Goal: Task Accomplishment & Management: Use online tool/utility

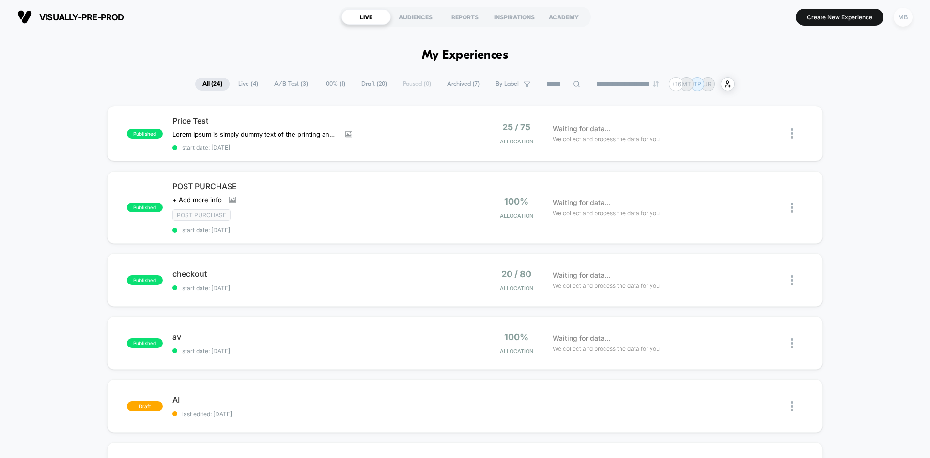
click at [904, 22] on div "MB" at bounding box center [903, 17] width 19 height 19
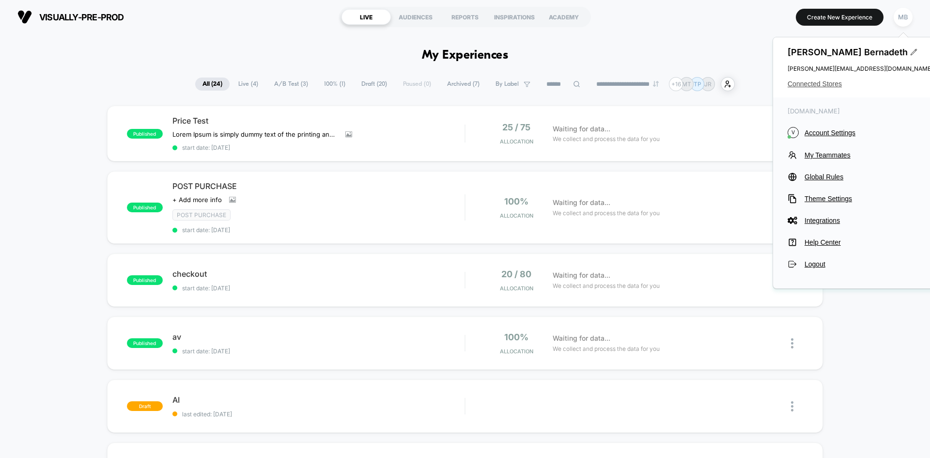
click at [823, 83] on span "Connected Stores" at bounding box center [860, 84] width 145 height 8
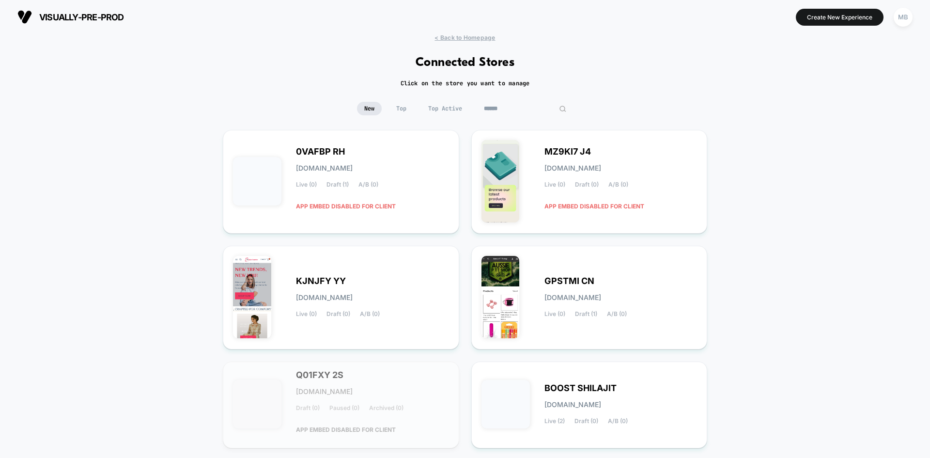
click at [525, 109] on input at bounding box center [525, 109] width 97 height 14
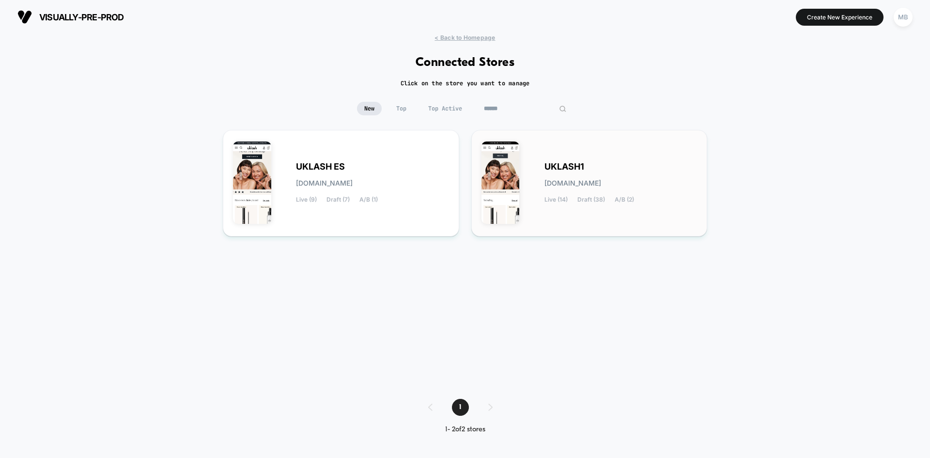
type input "******"
click at [589, 232] on div "UKLASH1 uklash1.myshopify.com Live (14) Draft (38) A/B (2)" at bounding box center [589, 183] width 236 height 107
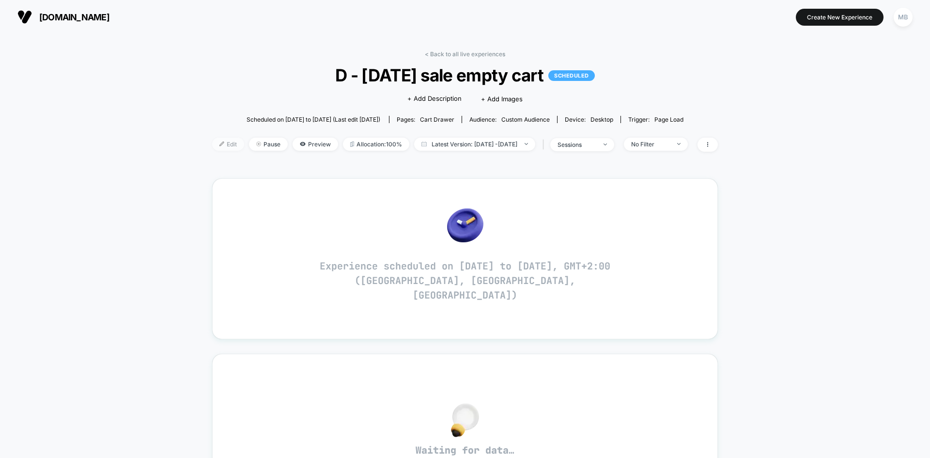
click at [220, 143] on img at bounding box center [222, 143] width 5 height 5
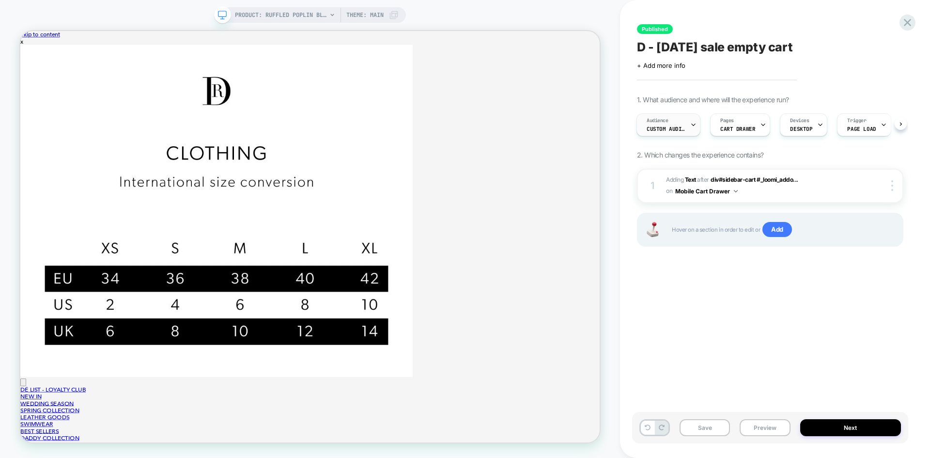
click at [673, 126] on span "Custom Audience" at bounding box center [666, 129] width 39 height 7
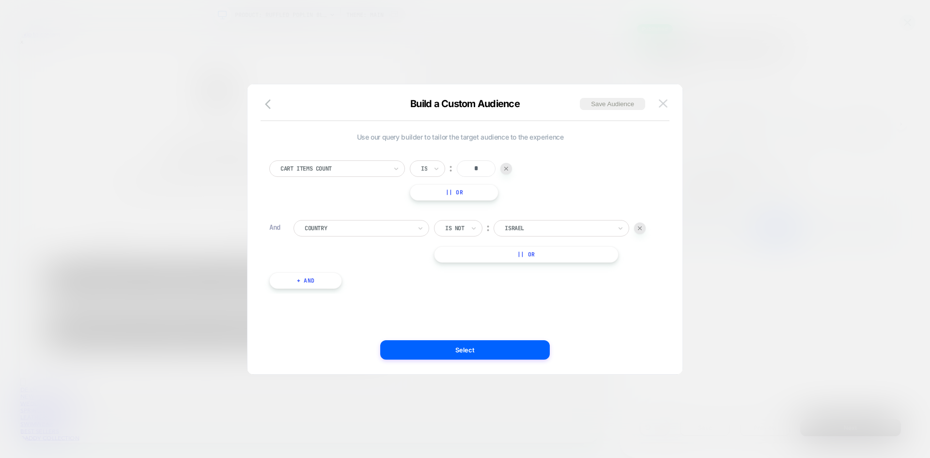
click at [661, 102] on img at bounding box center [663, 103] width 9 height 8
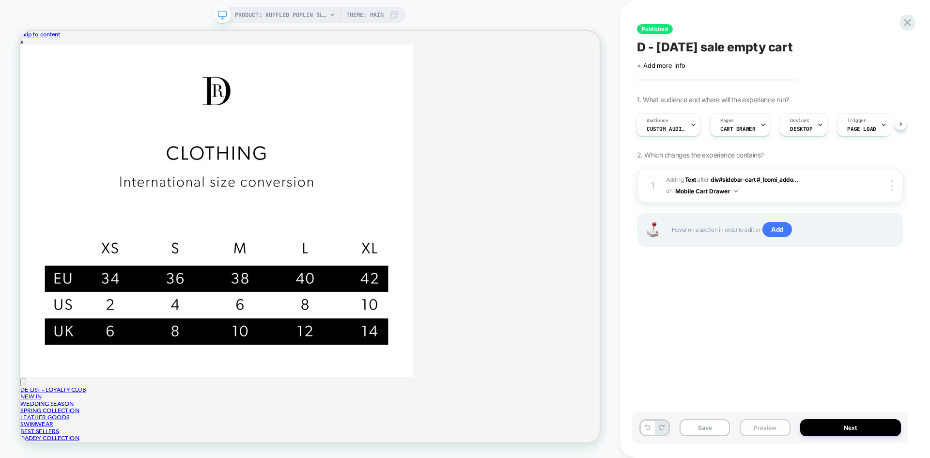
click at [0, 0] on button "Preview" at bounding box center [0, 0] width 0 height 0
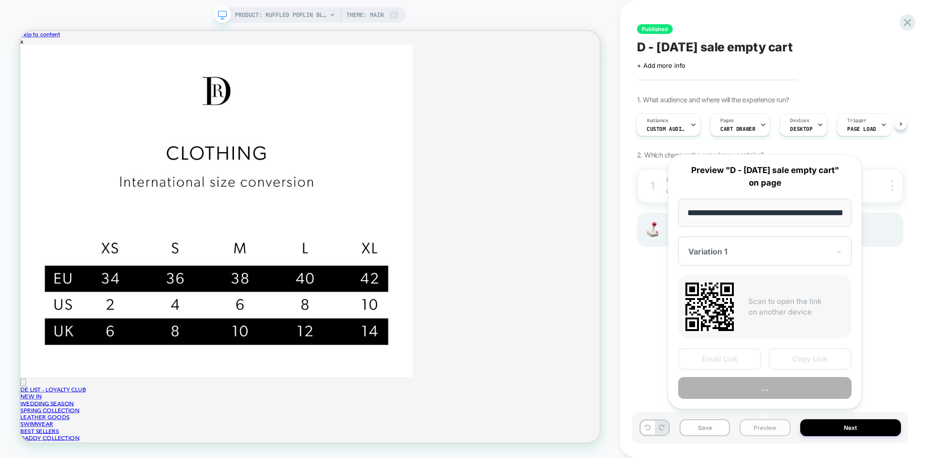
scroll to position [0, 150]
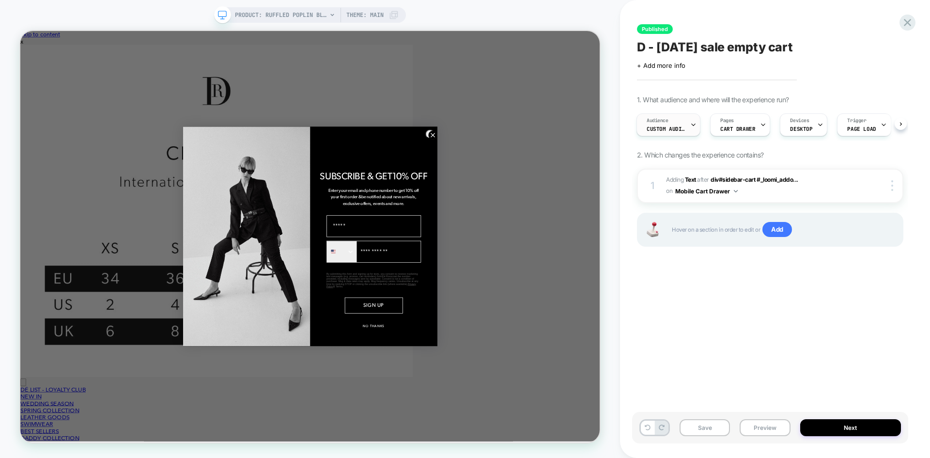
click at [0, 0] on div "Audience Custom Audience" at bounding box center [0, 0] width 0 height 0
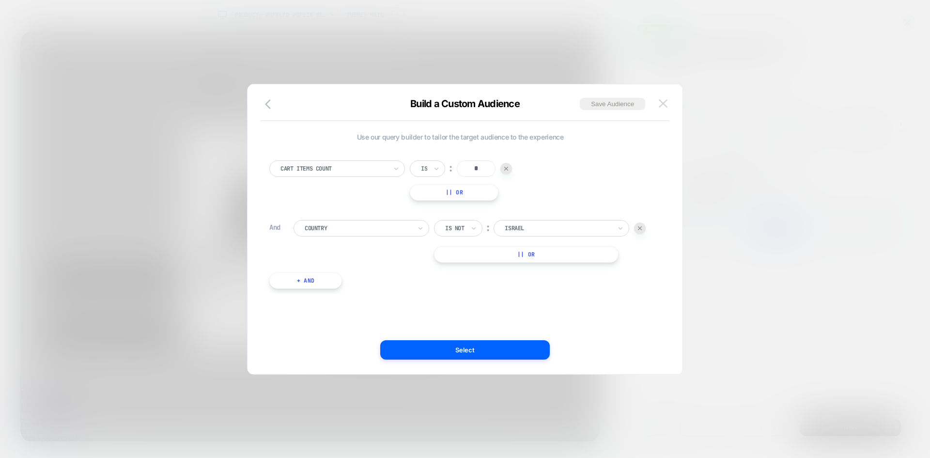
click at [666, 105] on img at bounding box center [663, 103] width 9 height 8
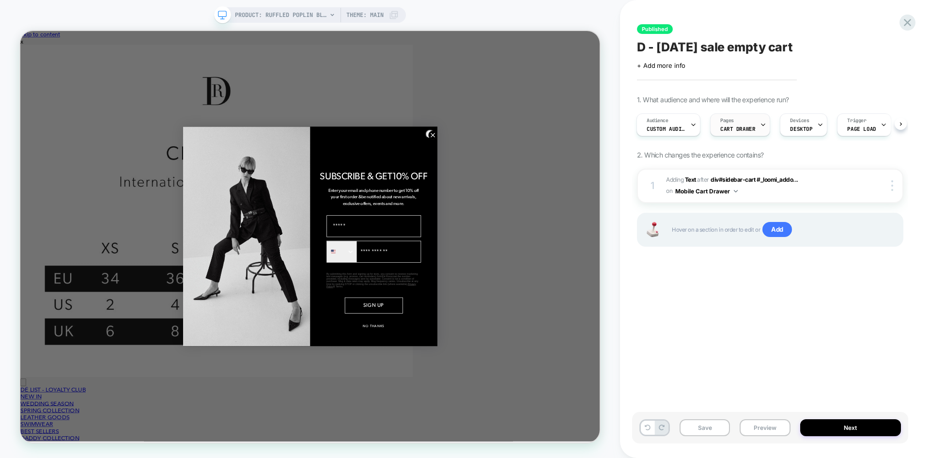
click at [0, 0] on span "CART DRAWER" at bounding box center [0, 0] width 0 height 0
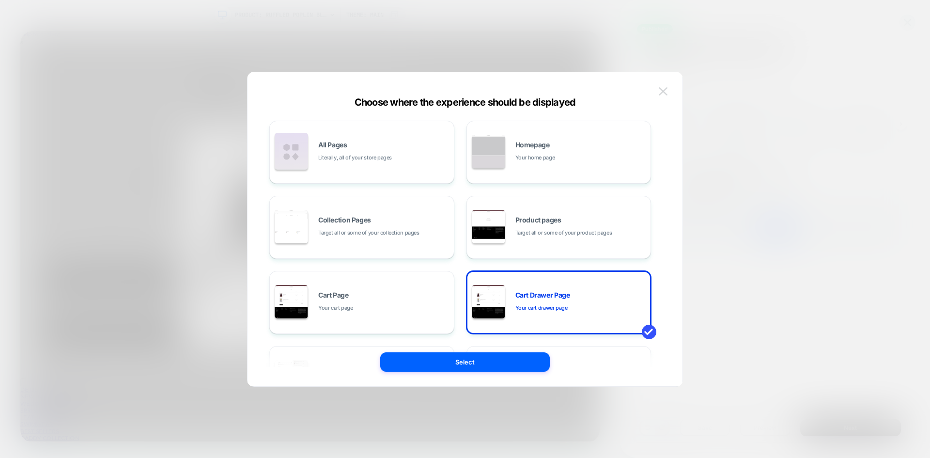
click at [661, 91] on img at bounding box center [663, 91] width 9 height 8
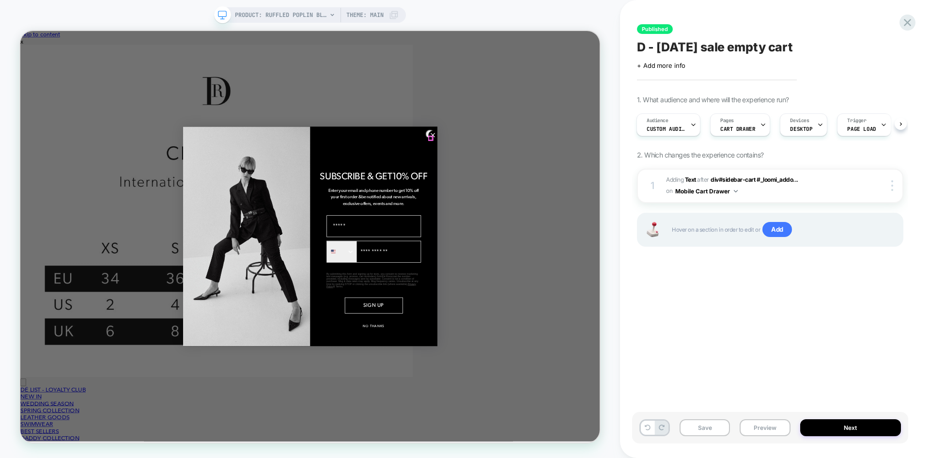
click at [568, 172] on icon "Close dialog" at bounding box center [570, 169] width 5 height 5
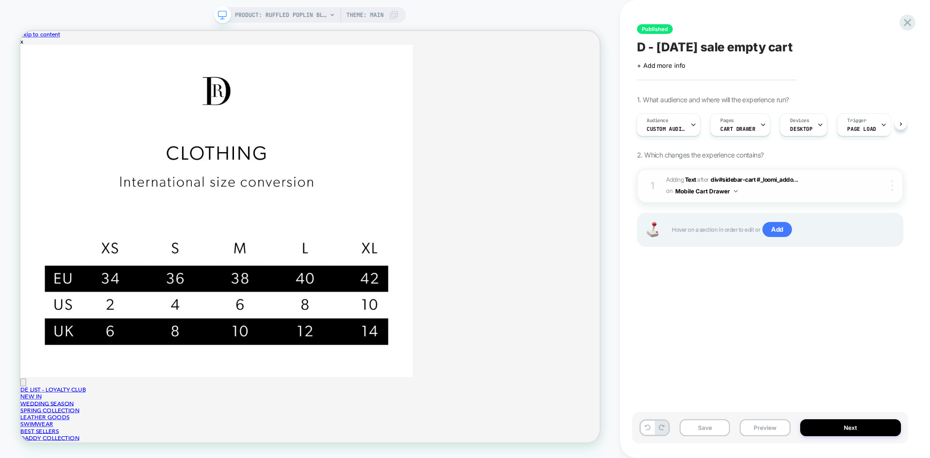
click at [0, 0] on img at bounding box center [0, 0] width 0 height 0
click at [737, 193] on button "Mobile Cart Drawer" at bounding box center [706, 191] width 63 height 12
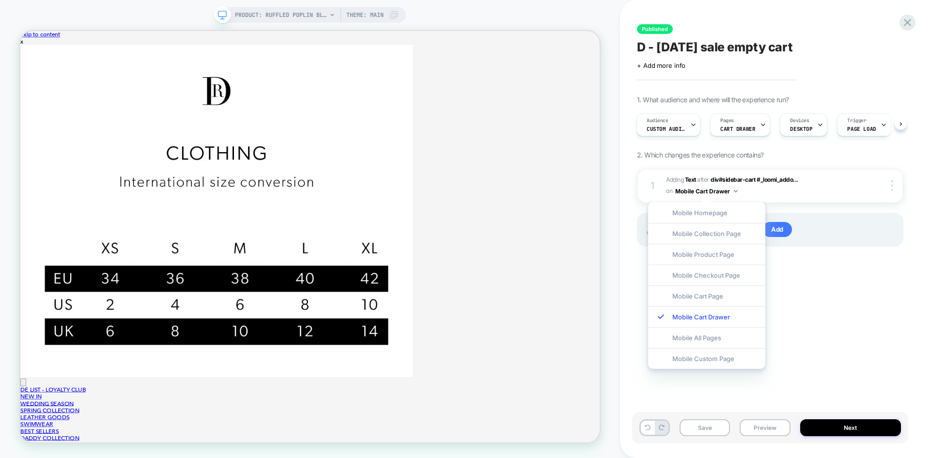
click at [0, 0] on div "Published D - labor day sale empty cart Click to edit experience details + Add …" at bounding box center [0, 0] width 0 height 0
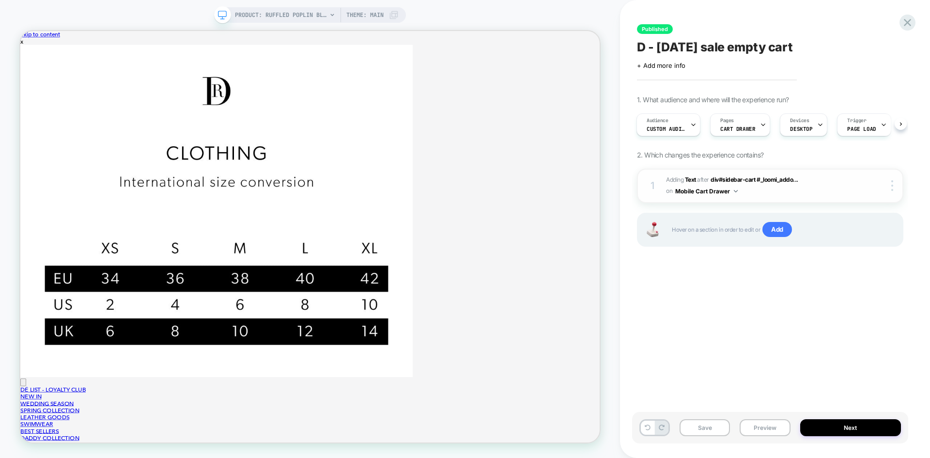
click at [733, 190] on button "Mobile Cart Drawer" at bounding box center [706, 191] width 63 height 12
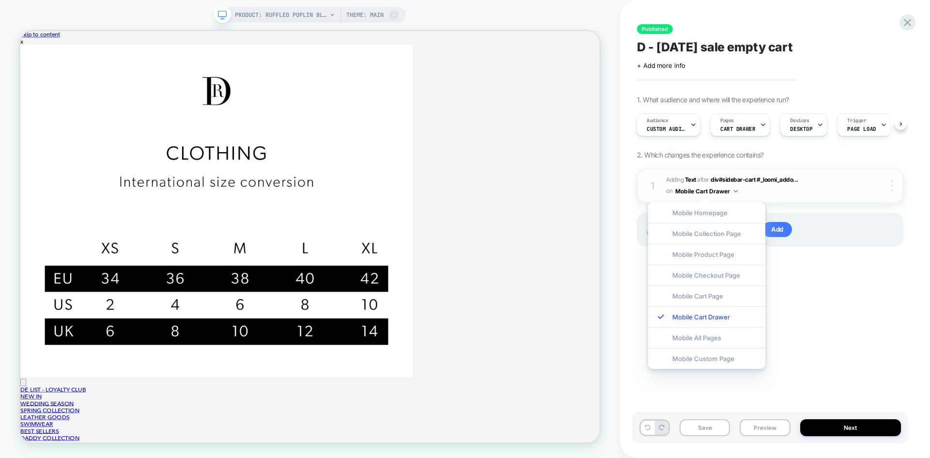
click at [0, 0] on img at bounding box center [0, 0] width 0 height 0
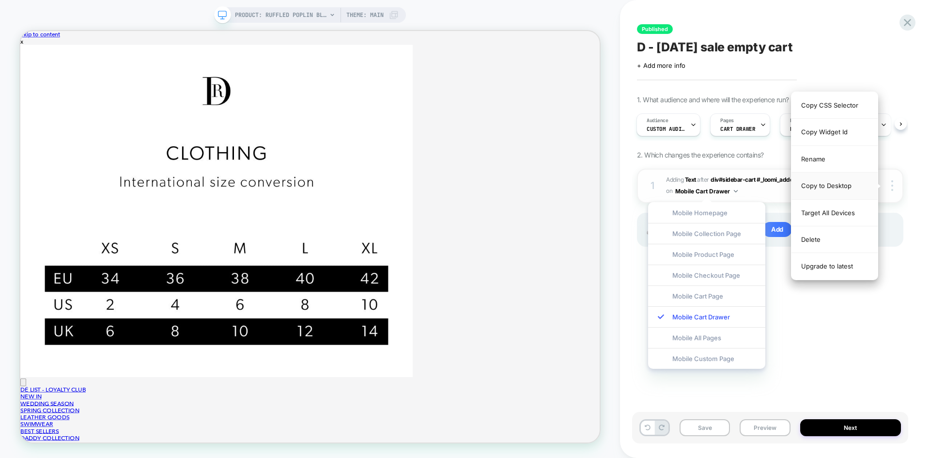
click at [0, 0] on div "Copy to Desktop" at bounding box center [0, 0] width 0 height 0
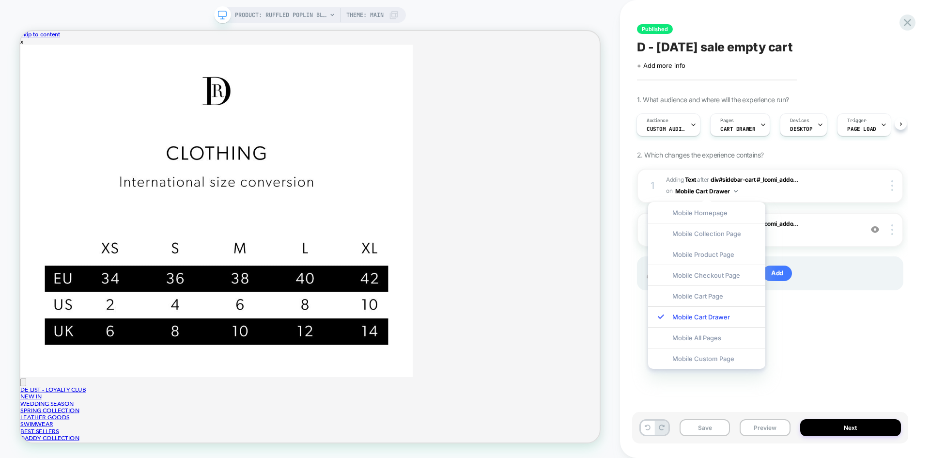
click at [0, 0] on div "Published D - labor day sale empty cart Click to edit experience details + Add …" at bounding box center [0, 0] width 0 height 0
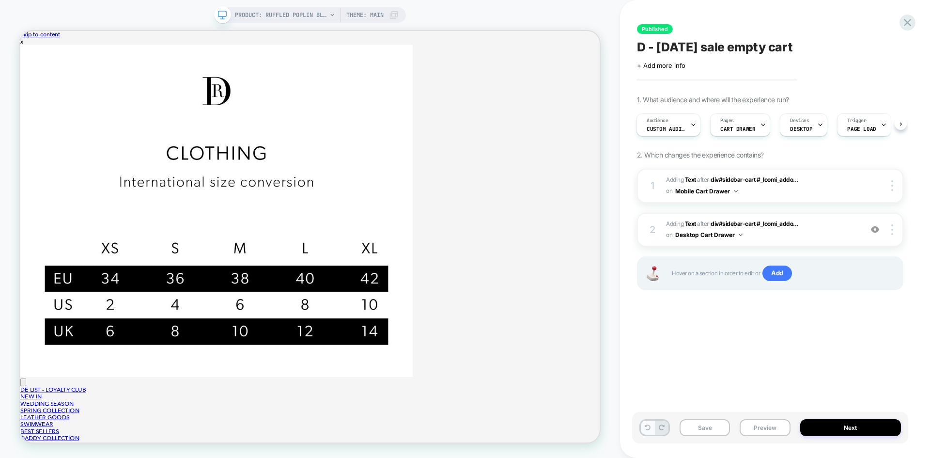
click at [644, 429] on button at bounding box center [648, 428] width 14 height 14
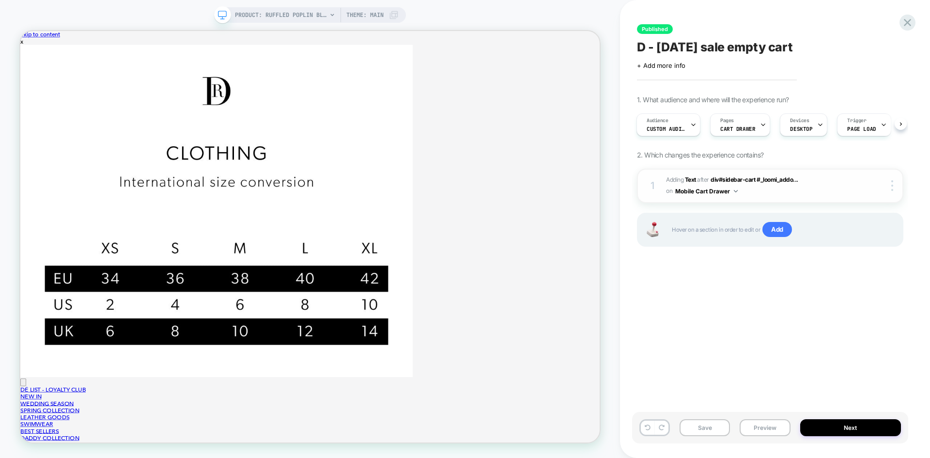
drag, startPoint x: 891, startPoint y: 191, endPoint x: 888, endPoint y: 195, distance: 5.5
click at [0, 0] on img at bounding box center [0, 0] width 0 height 0
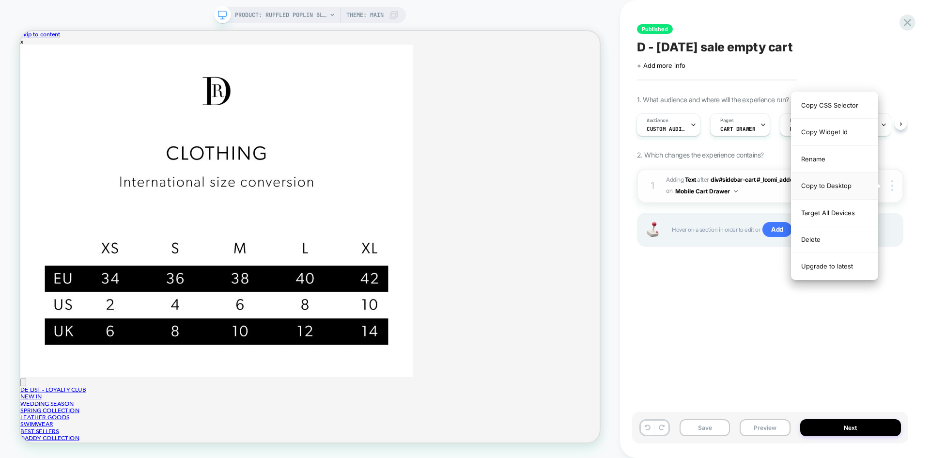
click at [0, 0] on div "Copy to Desktop" at bounding box center [0, 0] width 0 height 0
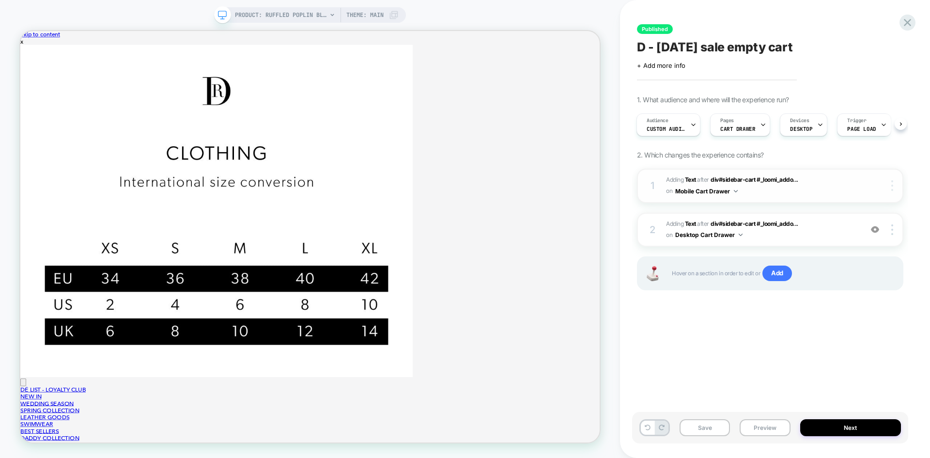
click at [0, 0] on img at bounding box center [0, 0] width 0 height 0
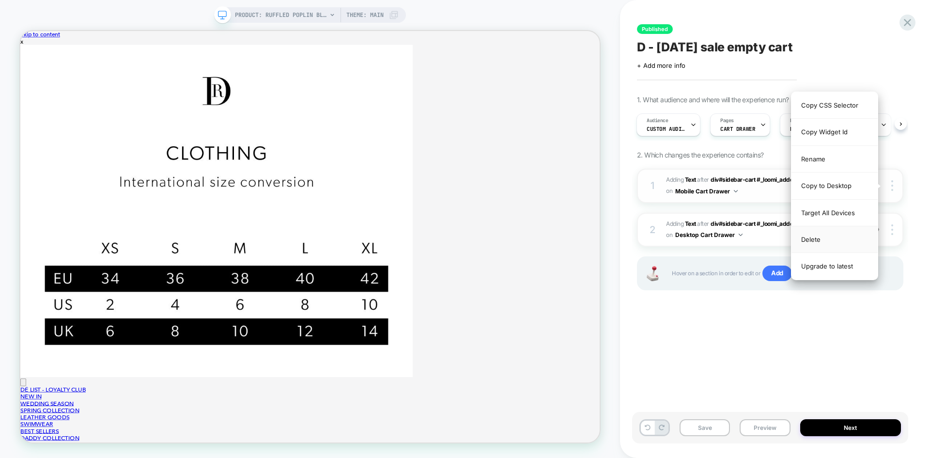
click at [0, 0] on div "Delete" at bounding box center [0, 0] width 0 height 0
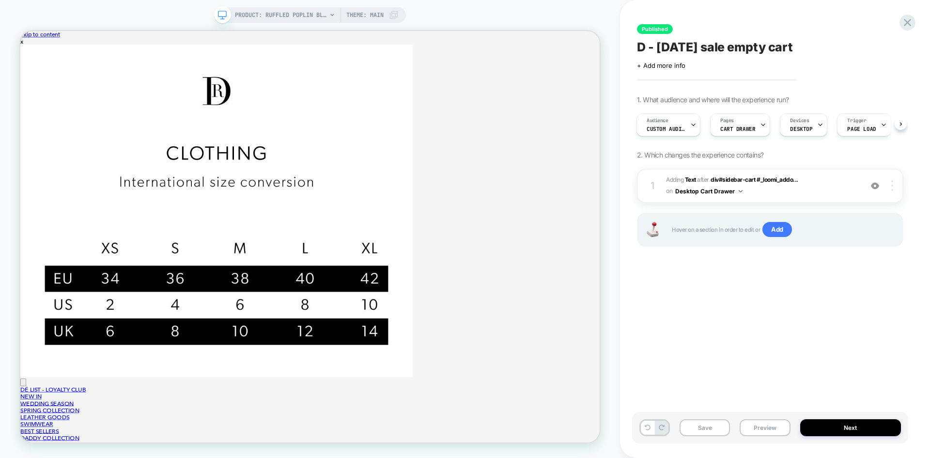
click at [0, 0] on div at bounding box center [0, 0] width 0 height 0
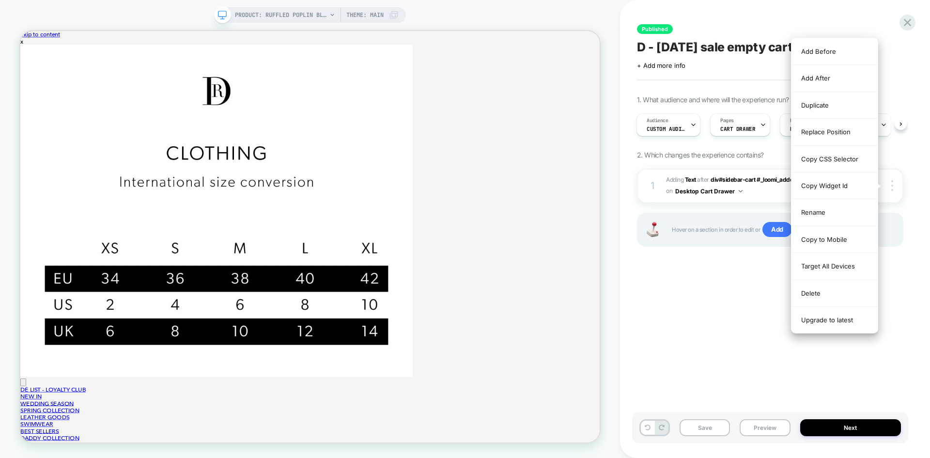
click at [0, 0] on div "Published D - labor day sale empty cart Click to edit experience details + Add …" at bounding box center [0, 0] width 0 height 0
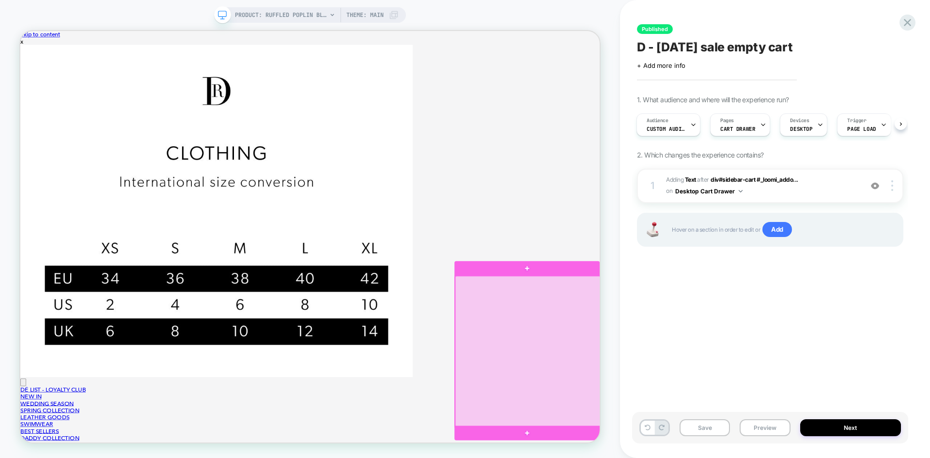
click at [762, 372] on div at bounding box center [697, 458] width 194 height 201
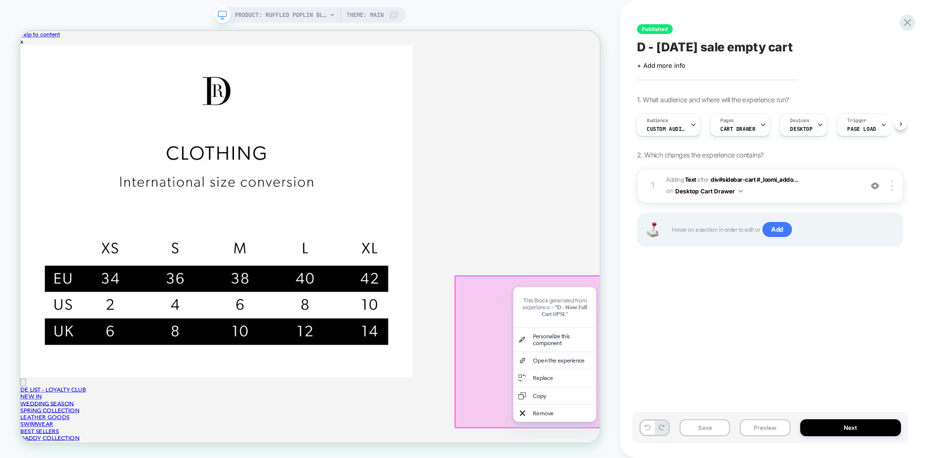
click at [0, 0] on div "Published D - labor day sale empty cart Click to edit experience details + Add …" at bounding box center [0, 0] width 0 height 0
click at [0, 0] on button "Preview" at bounding box center [0, 0] width 0 height 0
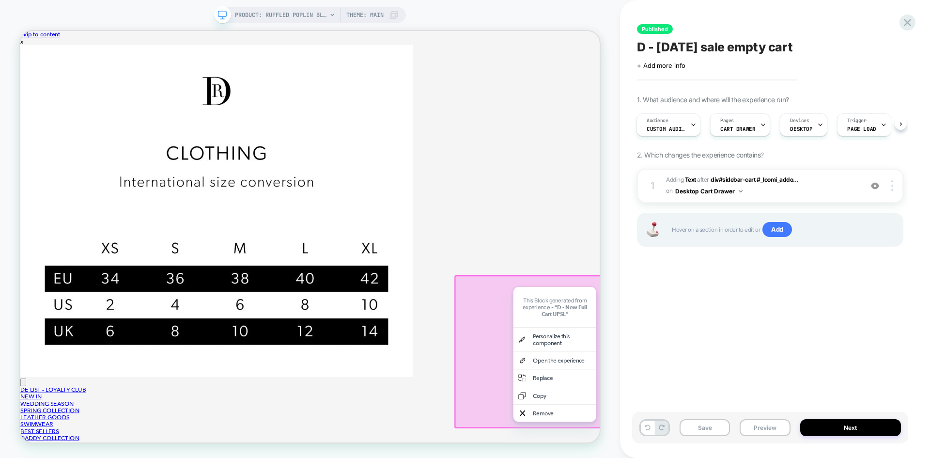
click at [0, 0] on div "Published D - labor day sale empty cart Click to edit experience details + Add …" at bounding box center [0, 0] width 0 height 0
click at [893, 184] on img at bounding box center [893, 185] width 2 height 11
click at [0, 0] on div "Published D - labor day sale empty cart Click to edit experience details + Add …" at bounding box center [0, 0] width 0 height 0
click at [0, 0] on div at bounding box center [0, 0] width 0 height 0
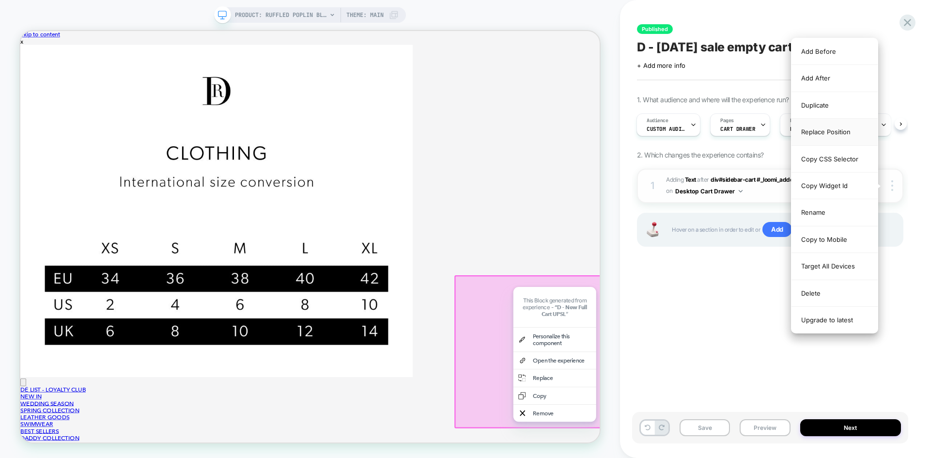
click at [844, 136] on div "Replace Position" at bounding box center [835, 132] width 86 height 27
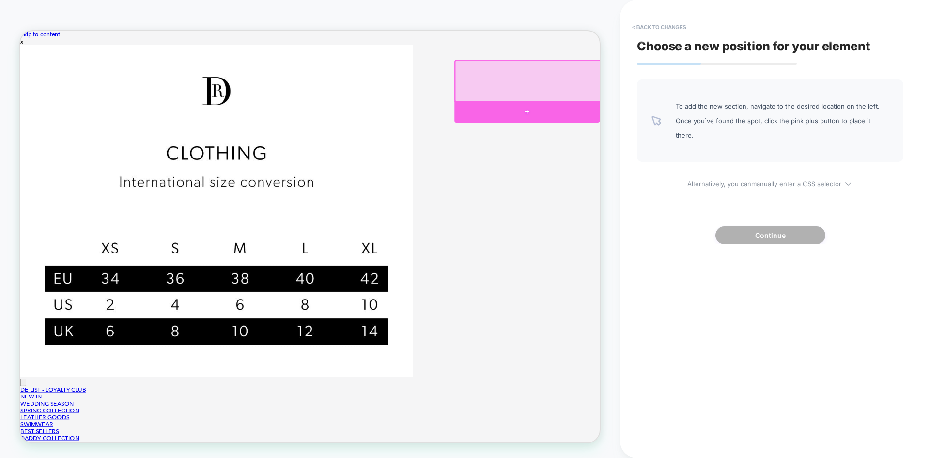
click at [692, 136] on div at bounding box center [696, 138] width 194 height 29
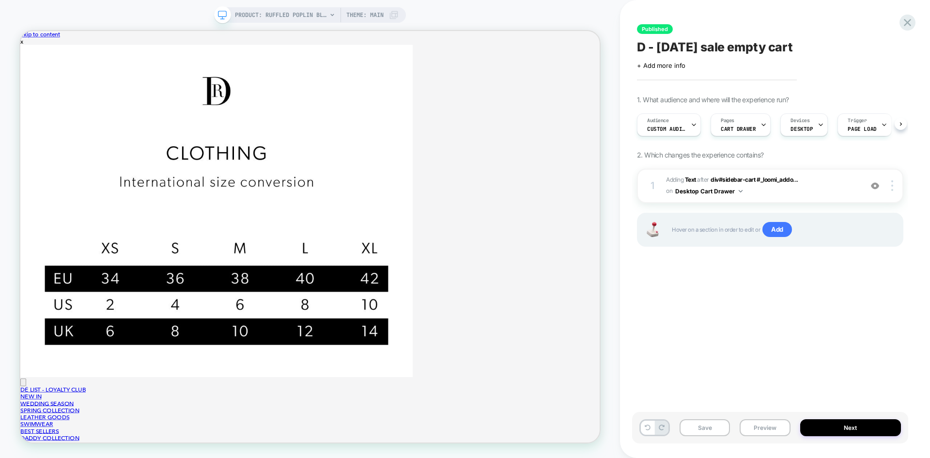
scroll to position [0, 0]
click at [895, 182] on div at bounding box center [894, 185] width 18 height 11
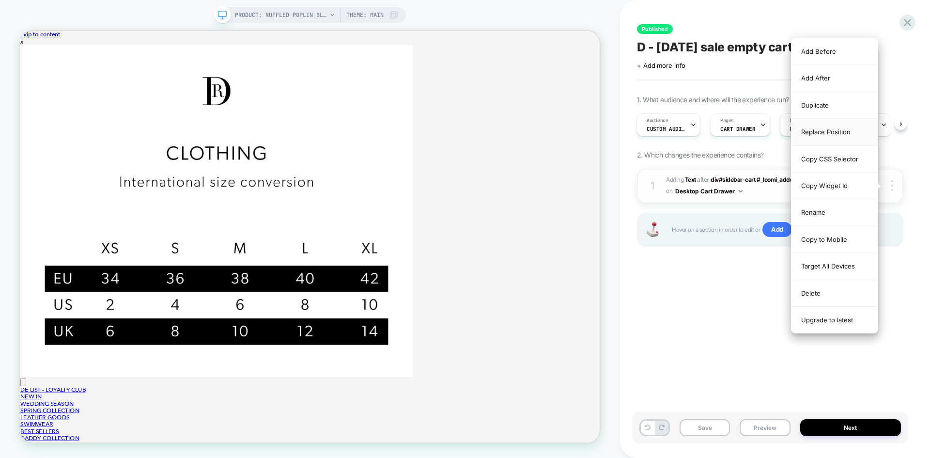
click at [0, 0] on div "Replace Position" at bounding box center [0, 0] width 0 height 0
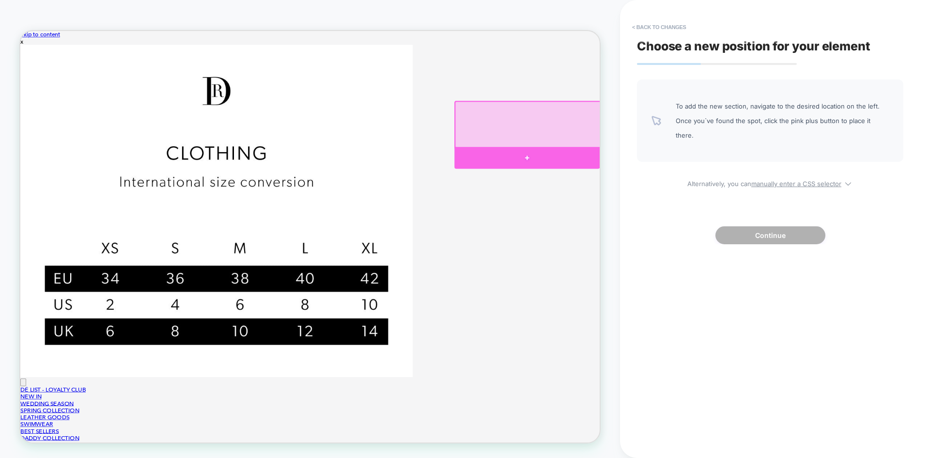
click at [697, 198] on div at bounding box center [696, 200] width 194 height 29
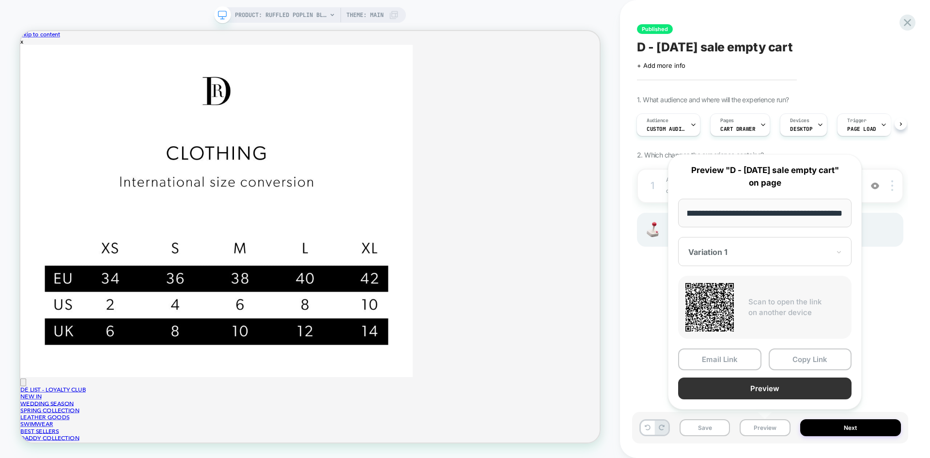
scroll to position [0, 0]
click at [747, 390] on button "Preview" at bounding box center [764, 388] width 173 height 22
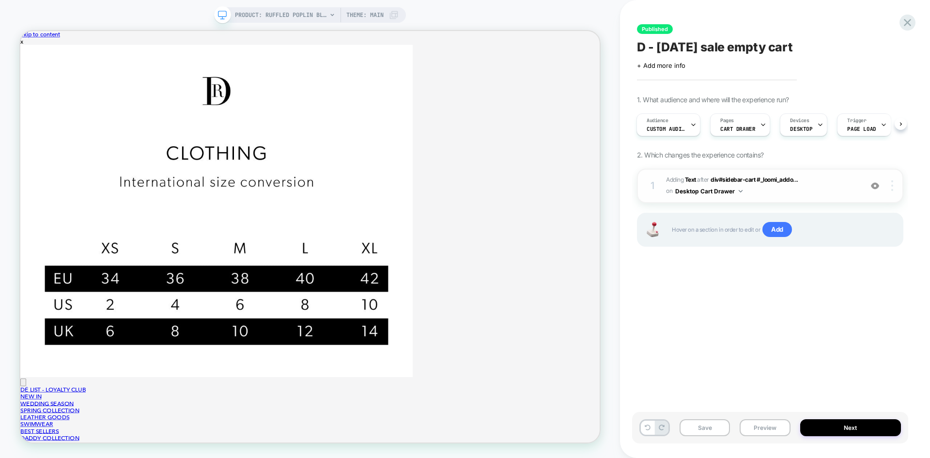
click at [894, 188] on div at bounding box center [894, 185] width 18 height 11
click at [893, 187] on img at bounding box center [893, 185] width 2 height 11
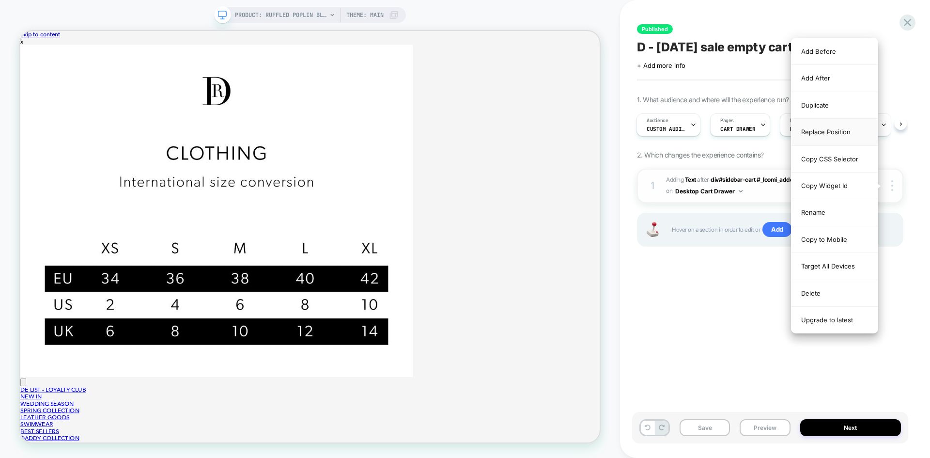
click at [844, 129] on div "Replace Position" at bounding box center [835, 132] width 86 height 27
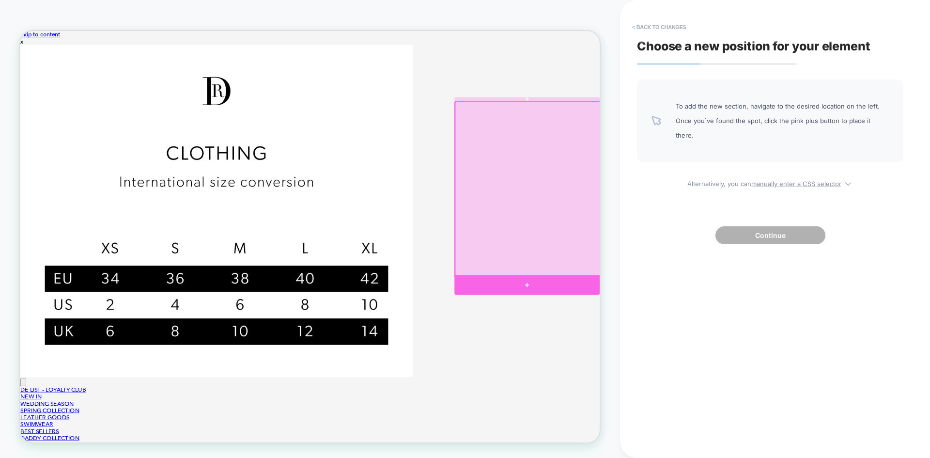
click at [695, 366] on div at bounding box center [696, 370] width 194 height 26
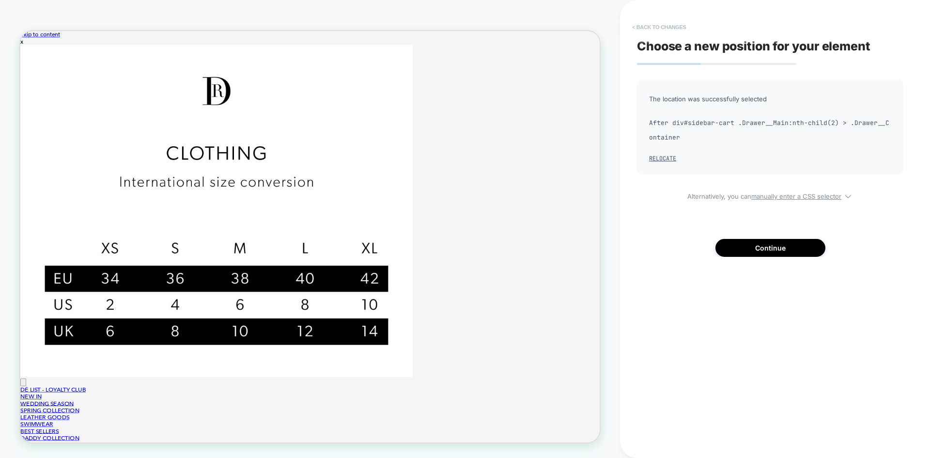
click at [657, 24] on button "< Back to changes" at bounding box center [660, 27] width 64 height 16
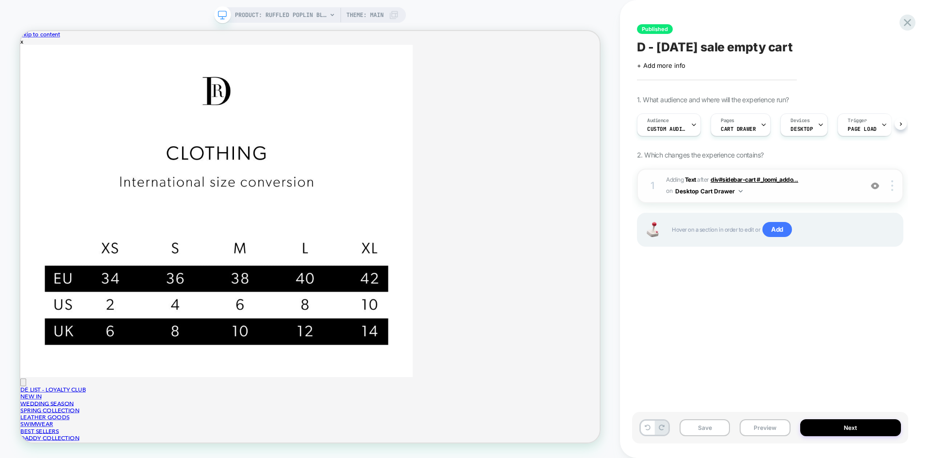
scroll to position [0, 0]
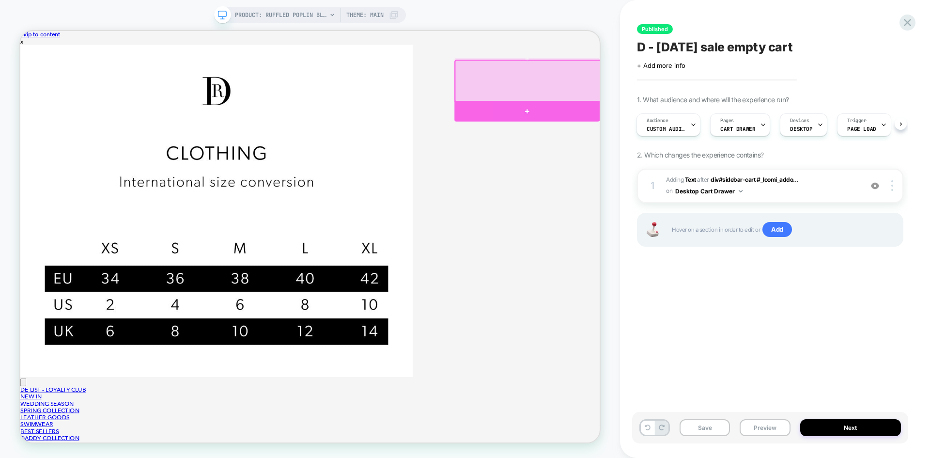
click at [684, 132] on div at bounding box center [696, 138] width 194 height 28
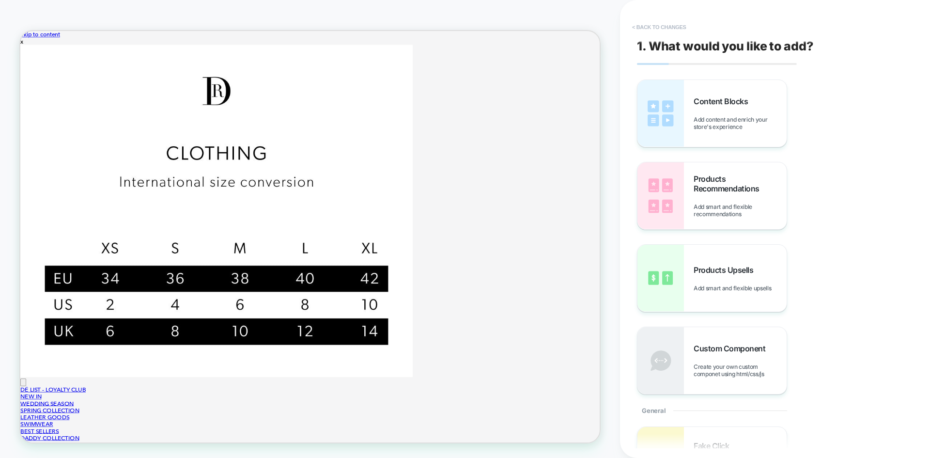
click at [651, 26] on button "< Back to changes" at bounding box center [660, 27] width 64 height 16
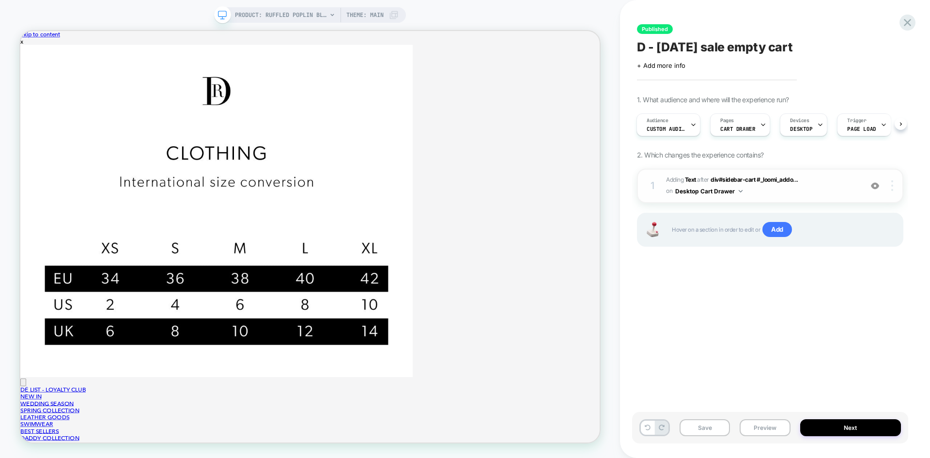
click at [894, 185] on div at bounding box center [894, 185] width 18 height 11
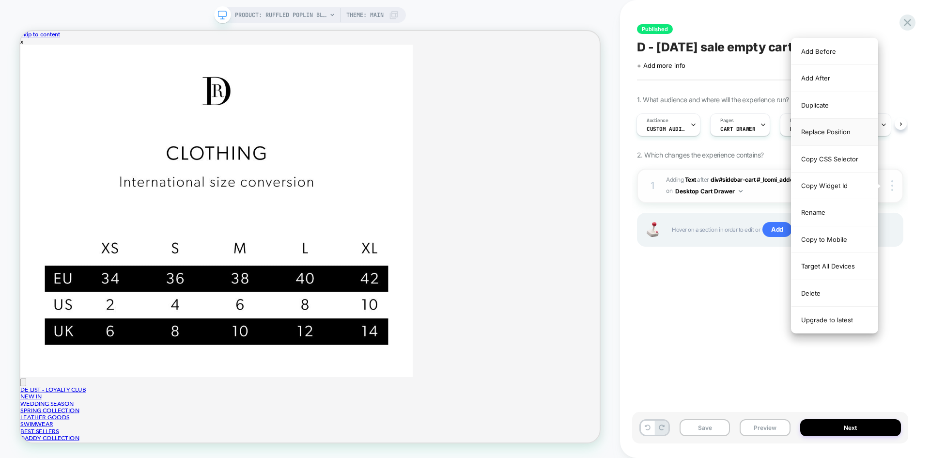
click at [825, 129] on div "Replace Position" at bounding box center [835, 132] width 86 height 27
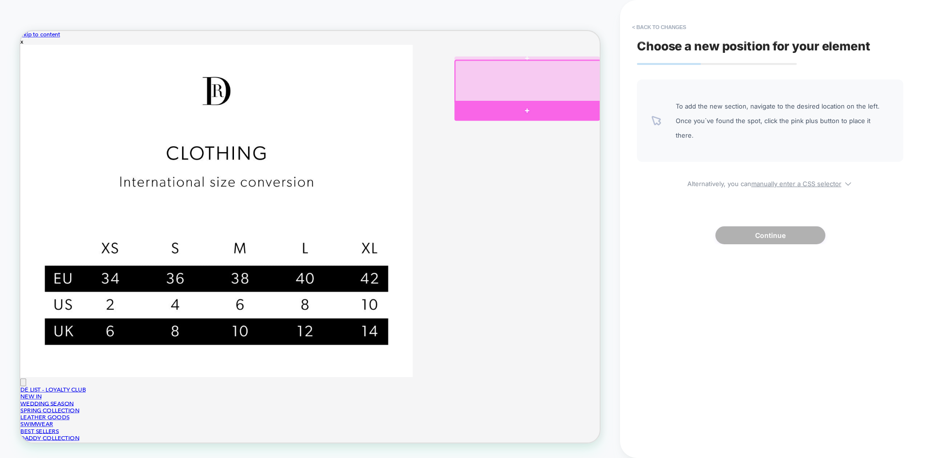
click at [684, 136] on div at bounding box center [696, 137] width 194 height 27
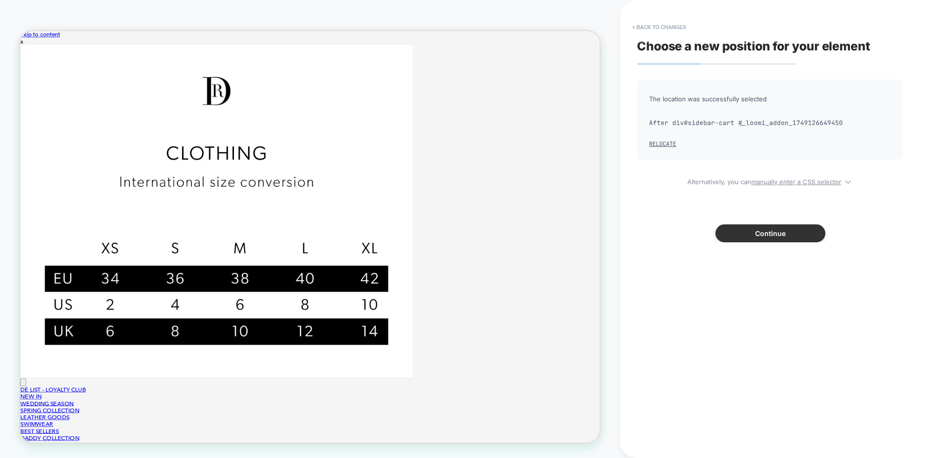
click at [771, 242] on button "Continue" at bounding box center [771, 233] width 110 height 18
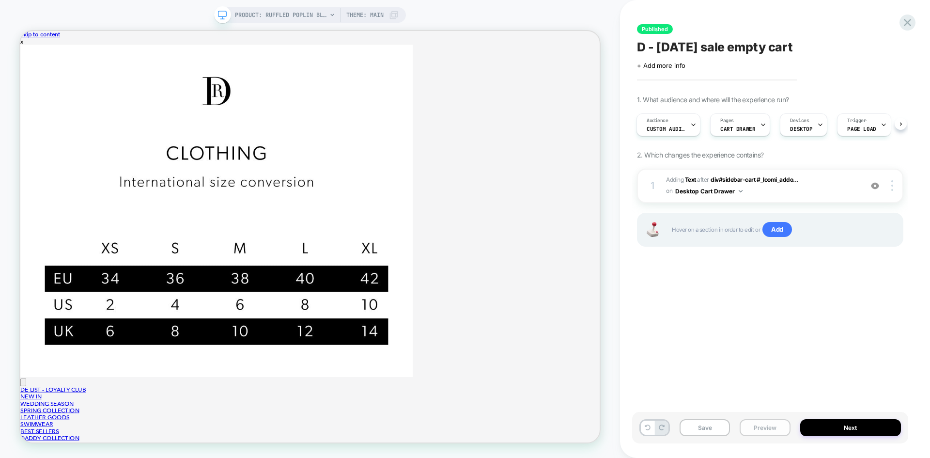
click at [762, 428] on button "Preview" at bounding box center [765, 427] width 50 height 17
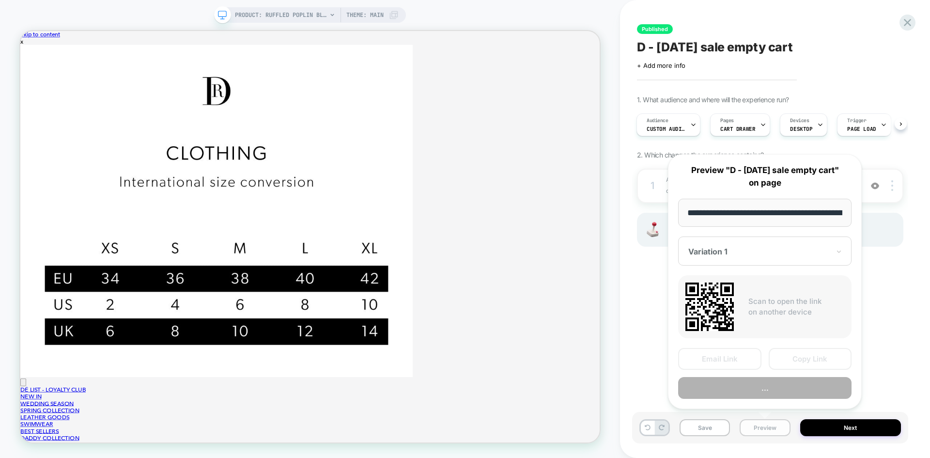
scroll to position [0, 150]
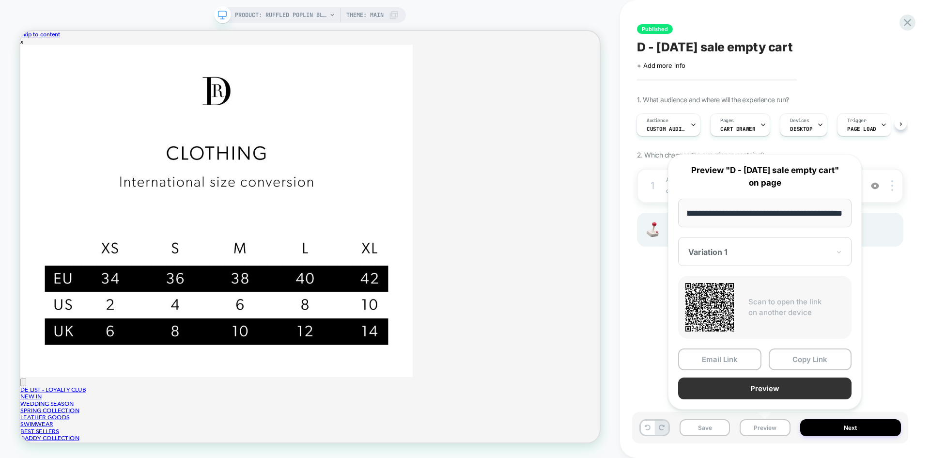
click at [773, 396] on button "Preview" at bounding box center [764, 388] width 173 height 22
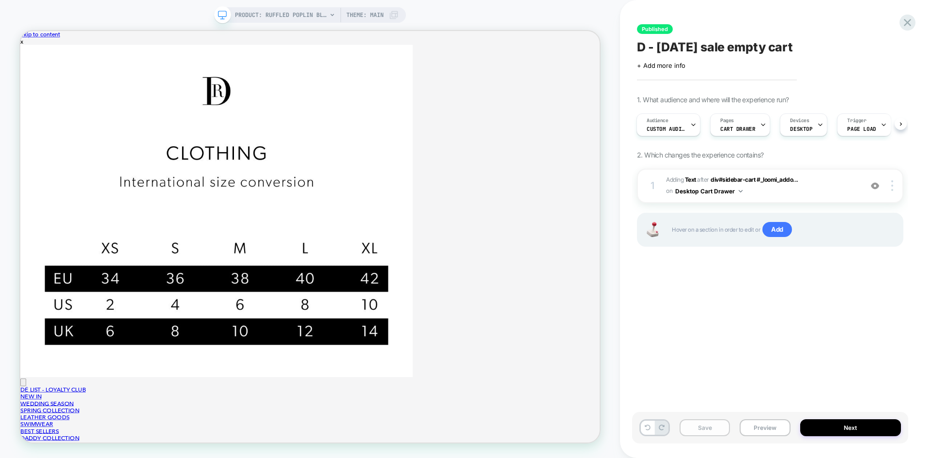
click at [699, 430] on button "Save" at bounding box center [705, 427] width 50 height 17
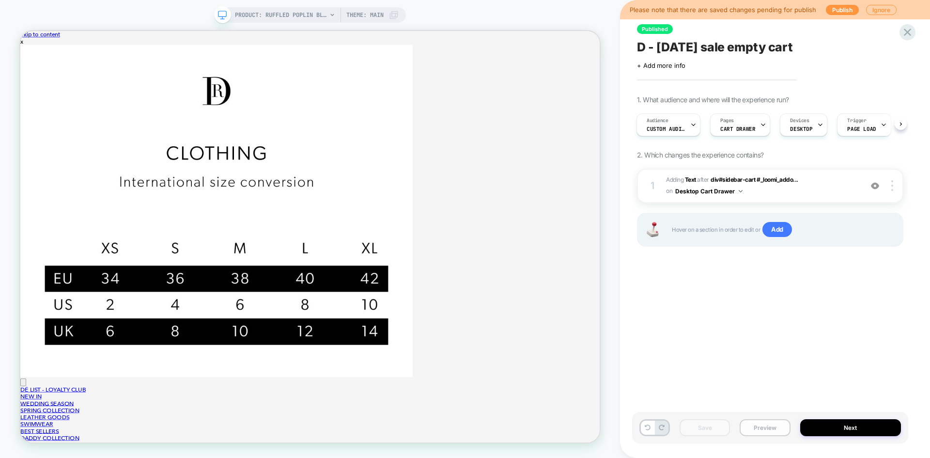
click at [770, 435] on button "Preview" at bounding box center [765, 427] width 50 height 17
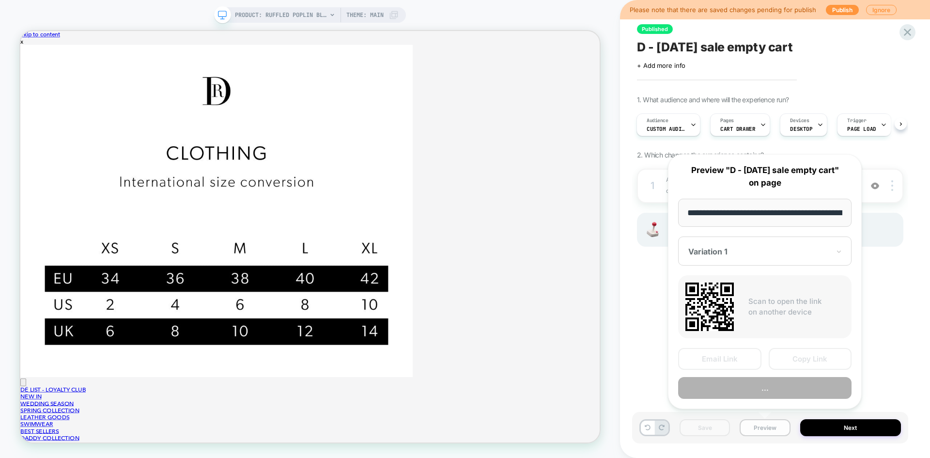
scroll to position [0, 150]
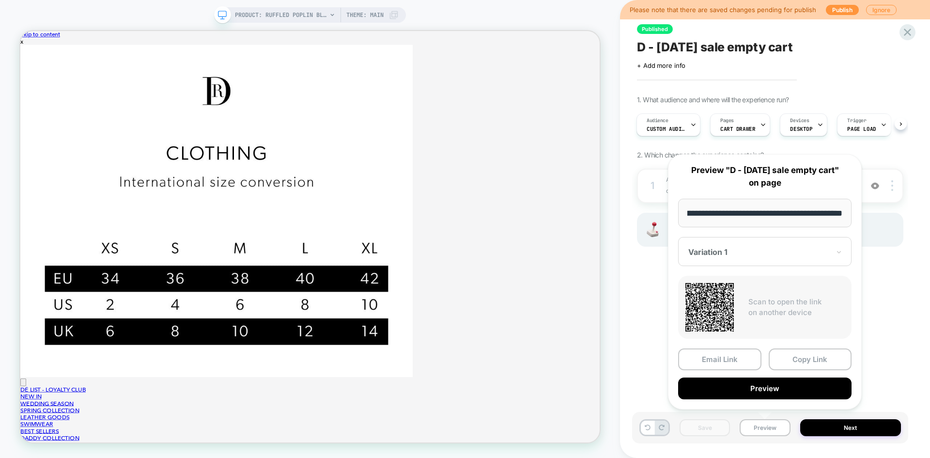
click at [821, 357] on button "Copy Link" at bounding box center [810, 359] width 83 height 22
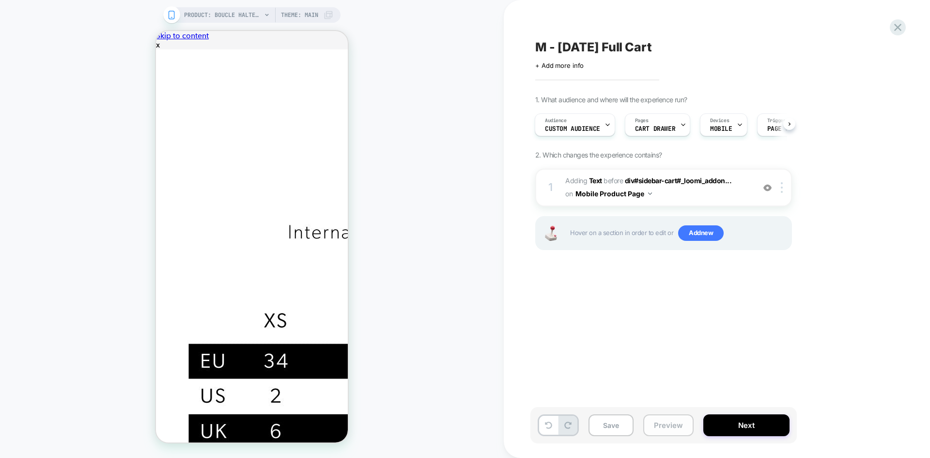
click at [0, 0] on button "Preview" at bounding box center [0, 0] width 0 height 0
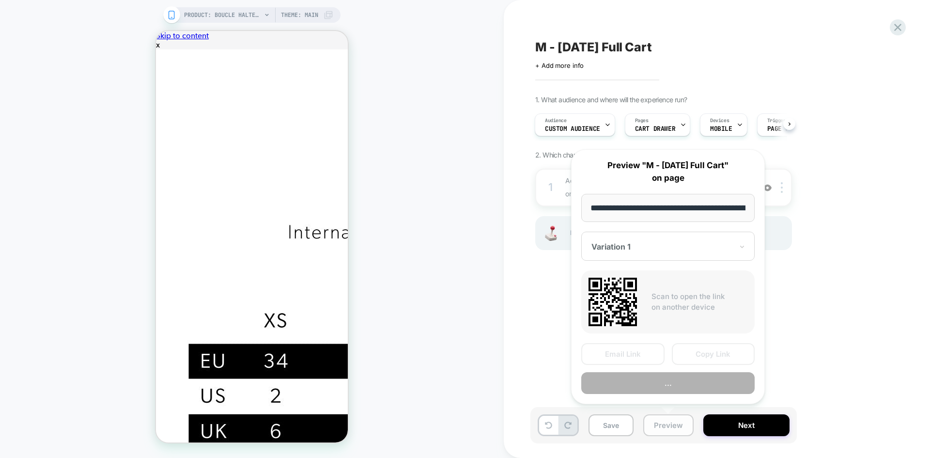
scroll to position [0, 180]
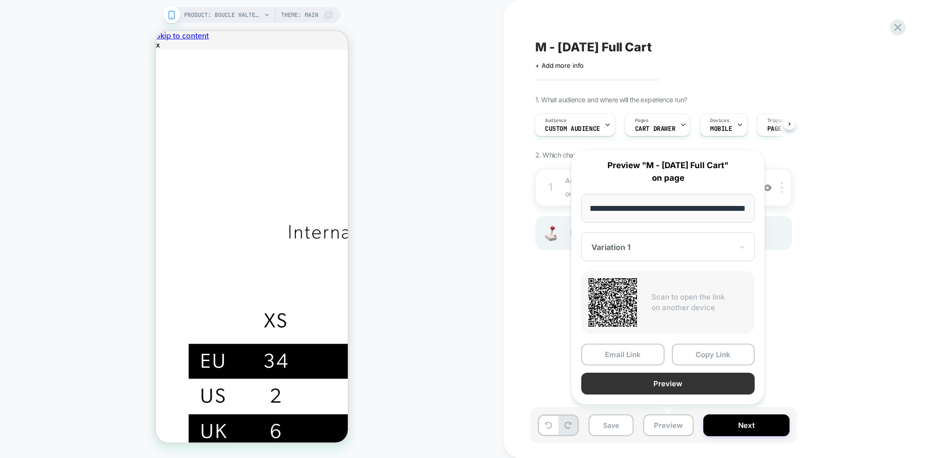
click at [0, 0] on button "Preview" at bounding box center [0, 0] width 0 height 0
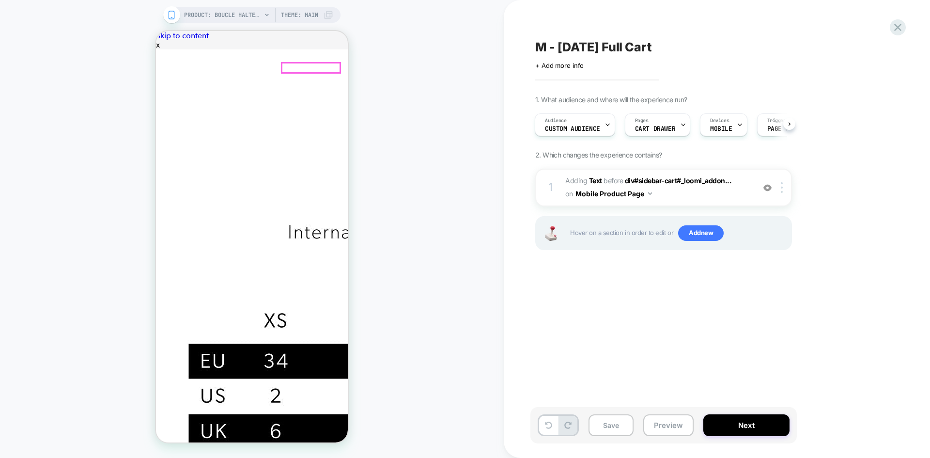
click at [780, 193] on div at bounding box center [784, 187] width 16 height 11
click at [0, 0] on div "1. What audience and where will the experience run? Audience Custom Audience Pa…" at bounding box center [0, 0] width 0 height 0
click at [596, 179] on b "Text" at bounding box center [595, 180] width 13 height 8
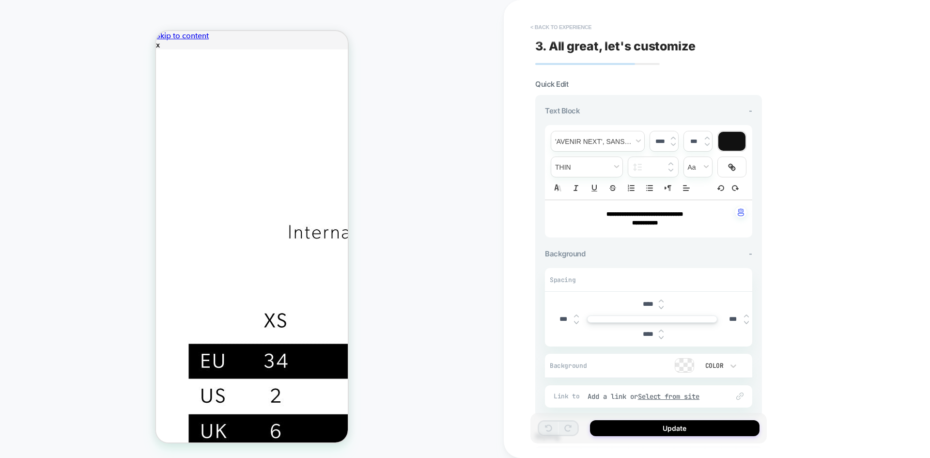
click at [0, 0] on button "< Back to experience" at bounding box center [0, 0] width 0 height 0
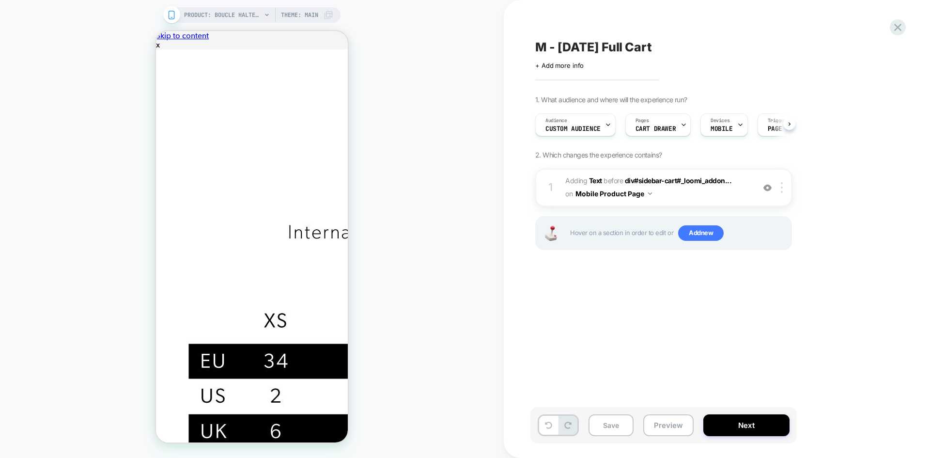
scroll to position [0, 0]
click at [781, 184] on img at bounding box center [782, 187] width 2 height 11
click at [782, 189] on img at bounding box center [782, 187] width 2 height 11
click at [782, 187] on img at bounding box center [782, 187] width 2 height 11
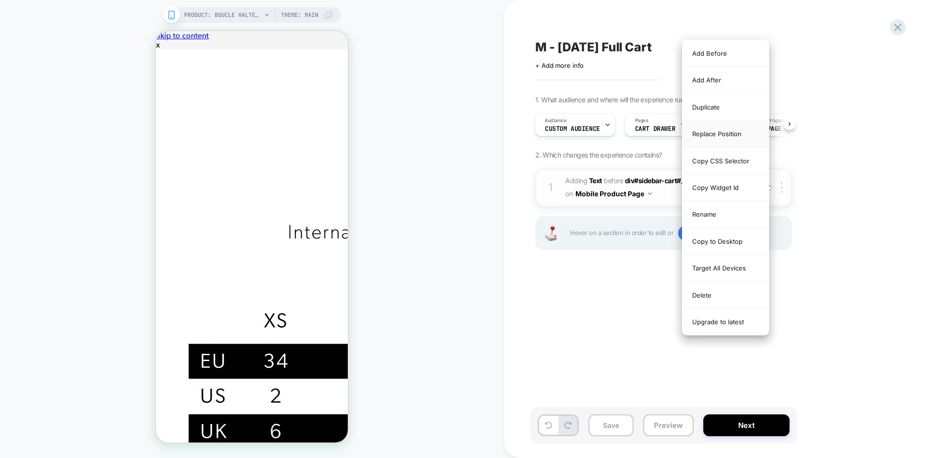
click at [726, 129] on div "Replace Position" at bounding box center [726, 134] width 86 height 27
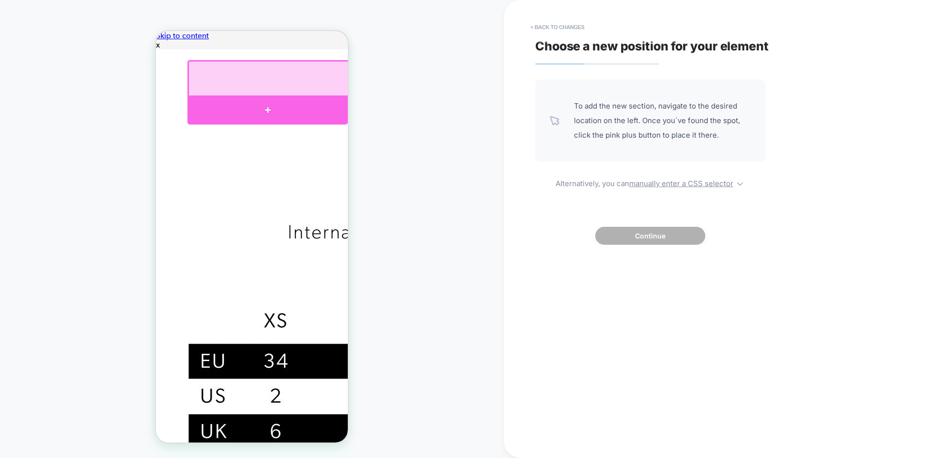
click at [260, 104] on div at bounding box center [268, 109] width 160 height 29
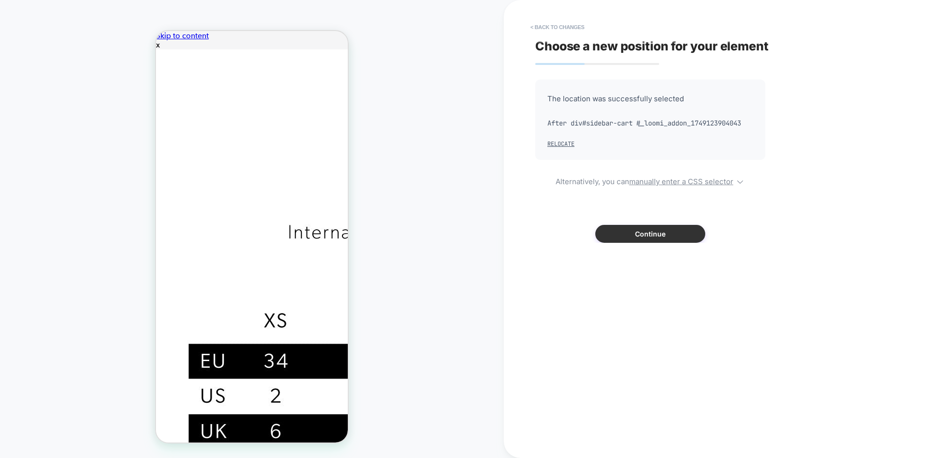
click at [624, 234] on button "Continue" at bounding box center [651, 234] width 110 height 18
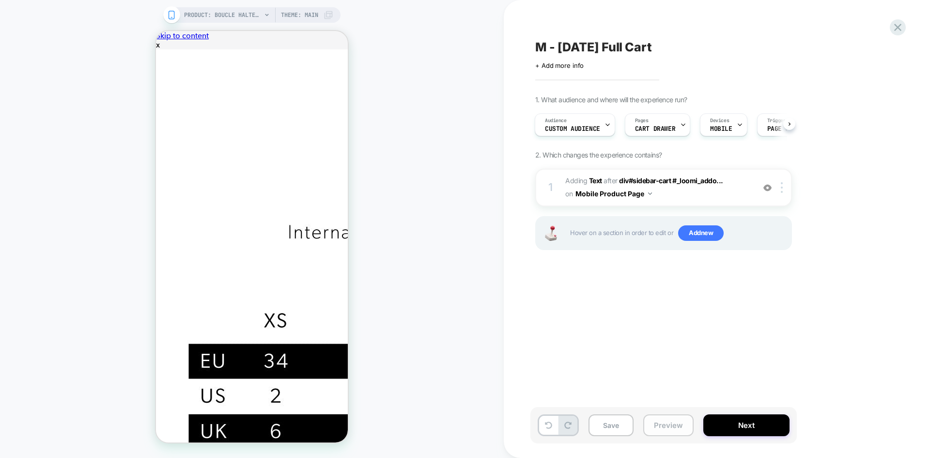
click at [672, 425] on button "Preview" at bounding box center [669, 425] width 50 height 22
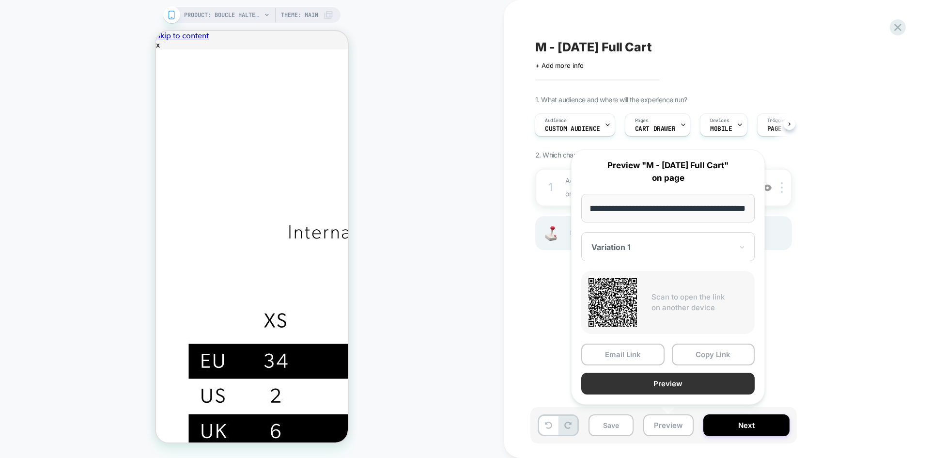
scroll to position [0, 0]
click at [668, 385] on button "Preview" at bounding box center [667, 384] width 173 height 22
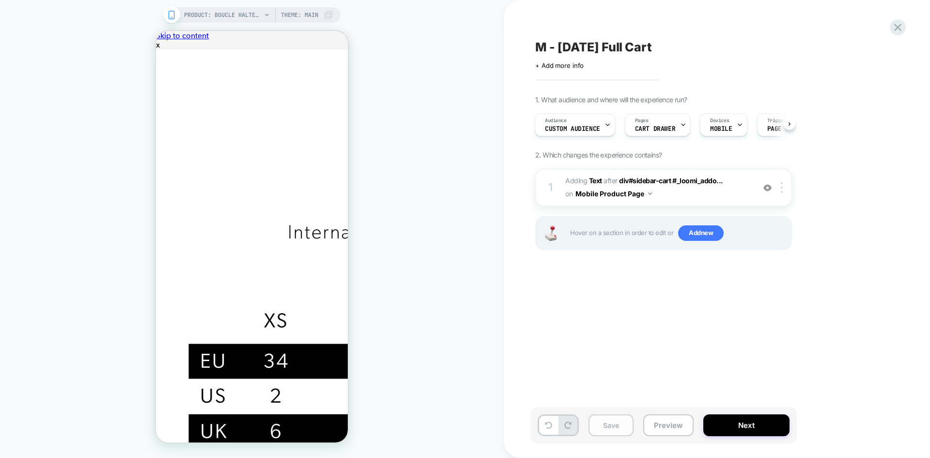
click at [610, 432] on button "Save" at bounding box center [611, 425] width 45 height 22
click at [668, 334] on div "M - Labor Day Full Cart Click to edit experience details + Add more info 1. Wha…" at bounding box center [712, 229] width 363 height 439
click at [659, 417] on button "Preview" at bounding box center [669, 425] width 50 height 22
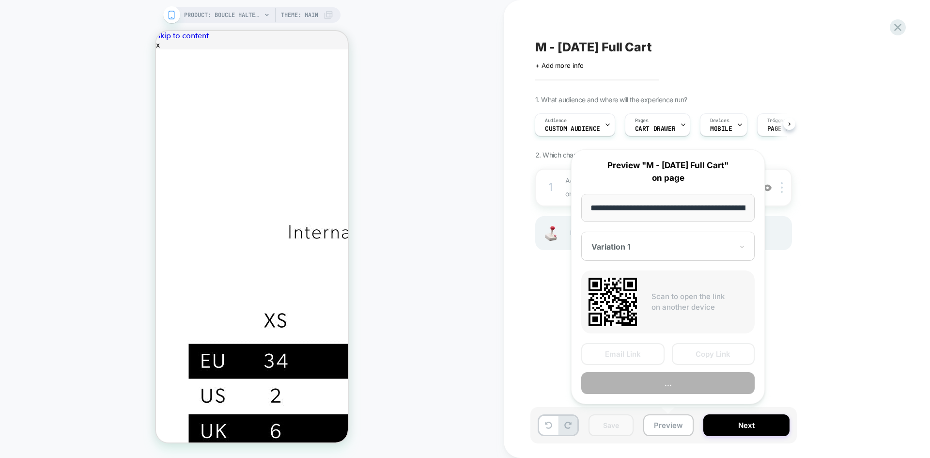
scroll to position [0, 180]
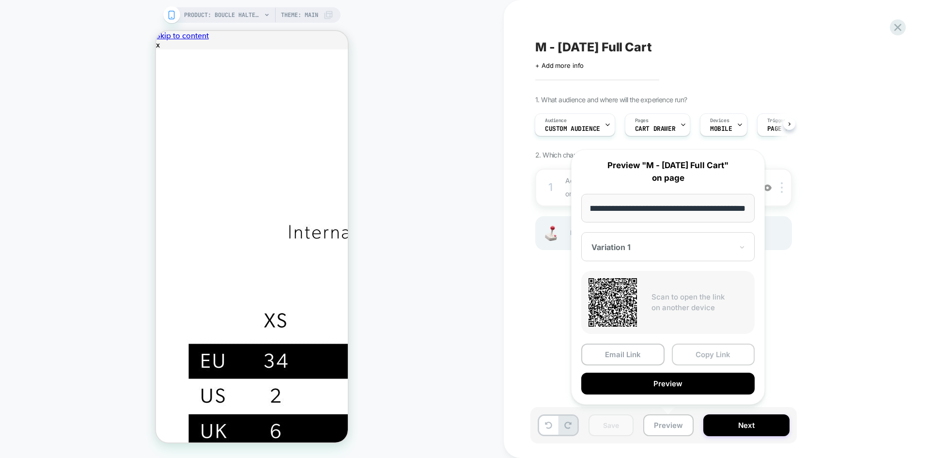
click at [711, 350] on button "Copy Link" at bounding box center [713, 355] width 83 height 22
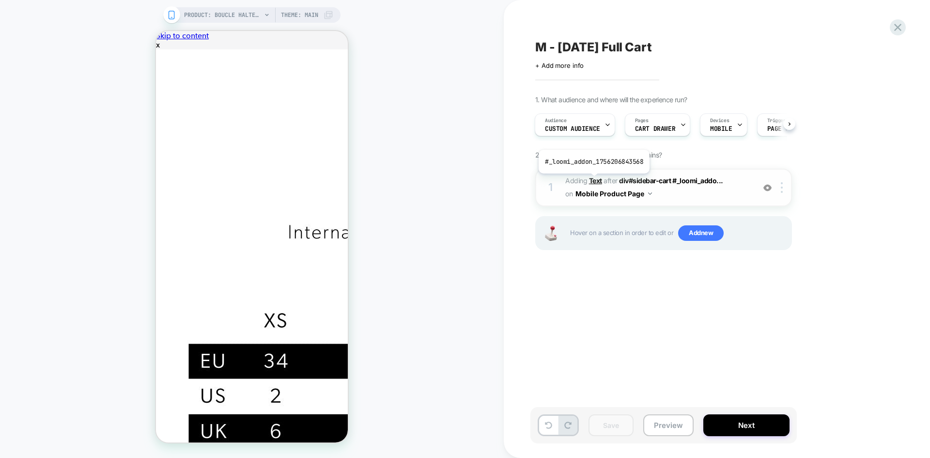
click at [0, 0] on b "Text" at bounding box center [0, 0] width 0 height 0
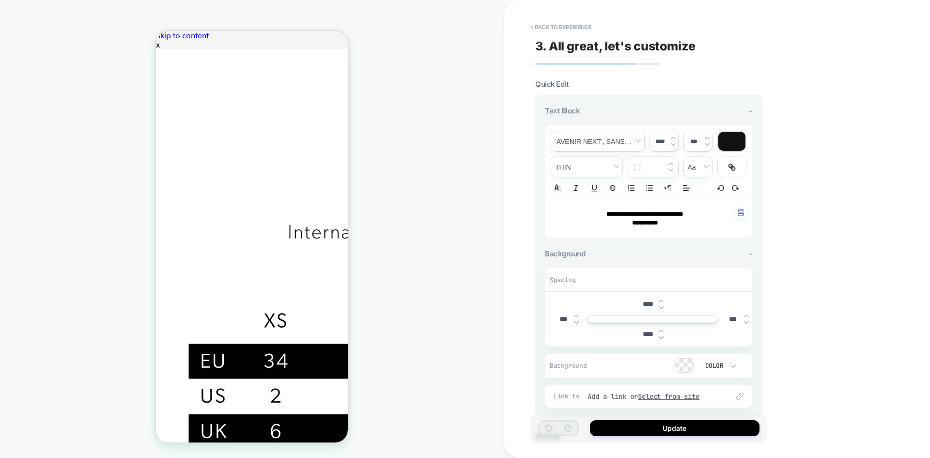
click at [0, 0] on input "****" at bounding box center [0, 0] width 0 height 0
drag, startPoint x: 649, startPoint y: 305, endPoint x: 639, endPoint y: 307, distance: 9.9
click at [0, 0] on input "****" at bounding box center [0, 0] width 0 height 0
type input "***"
drag, startPoint x: 648, startPoint y: 338, endPoint x: 627, endPoint y: 338, distance: 21.3
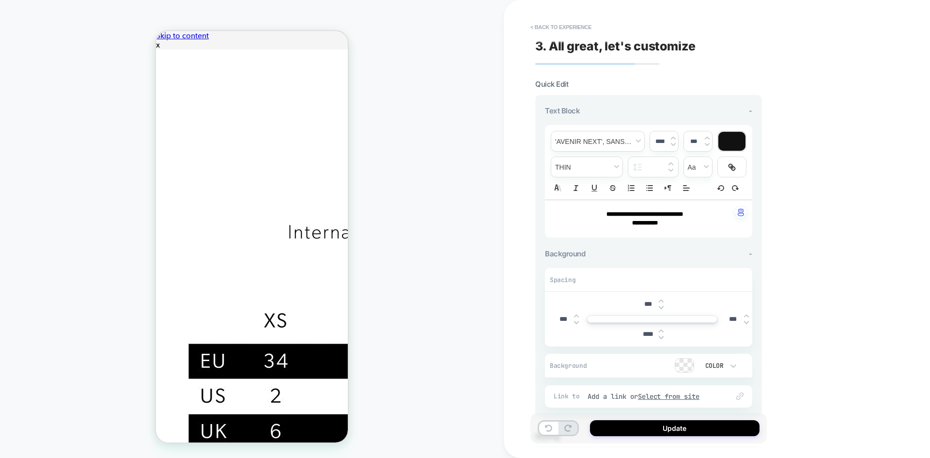
click at [627, 338] on div "****" at bounding box center [652, 334] width 200 height 20
type input "***"
click at [810, 295] on div "**********" at bounding box center [717, 229] width 426 height 458
click at [651, 431] on button "Update" at bounding box center [675, 428] width 170 height 16
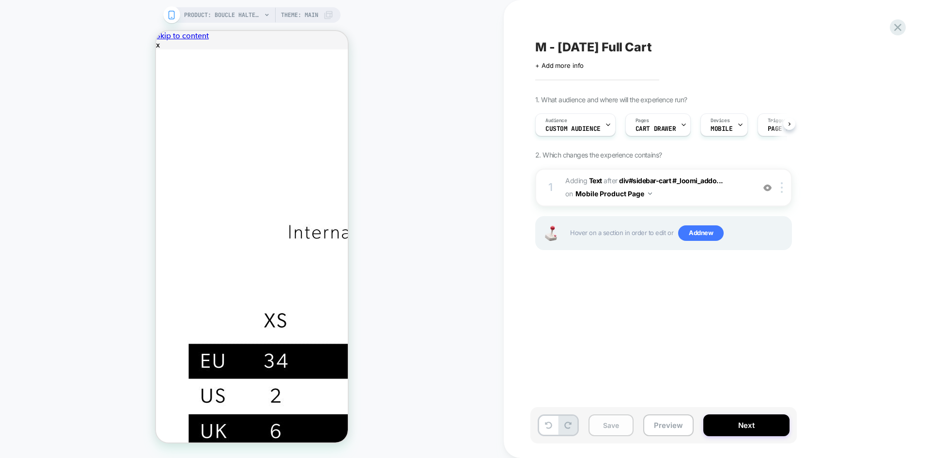
scroll to position [0, 0]
click at [608, 430] on button "Save" at bounding box center [611, 425] width 45 height 22
click at [676, 431] on button "Preview" at bounding box center [669, 425] width 50 height 22
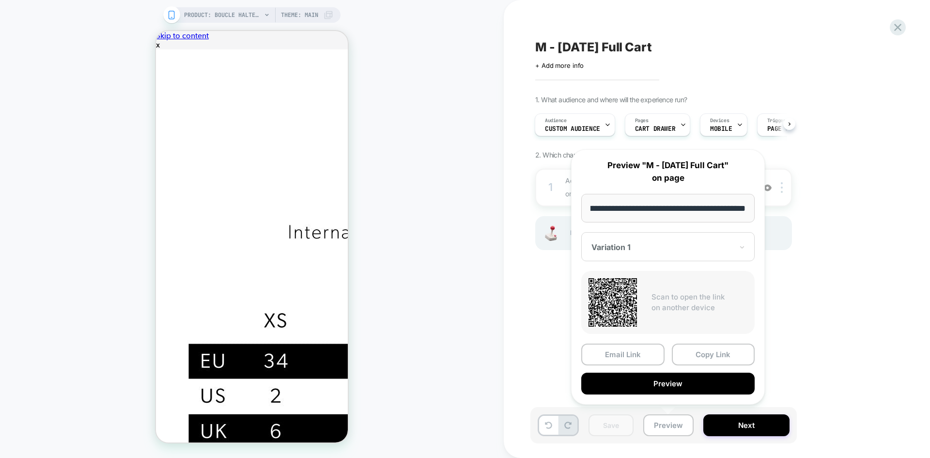
scroll to position [0, 0]
click at [0, 0] on div "1. What audience and where will the experience run? Audience Custom Audience Pa…" at bounding box center [0, 0] width 0 height 0
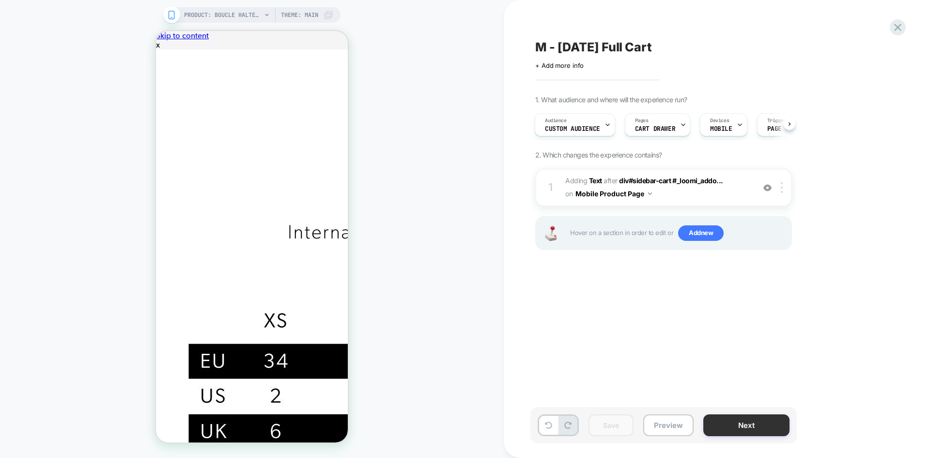
click at [734, 423] on button "Next" at bounding box center [747, 425] width 86 height 22
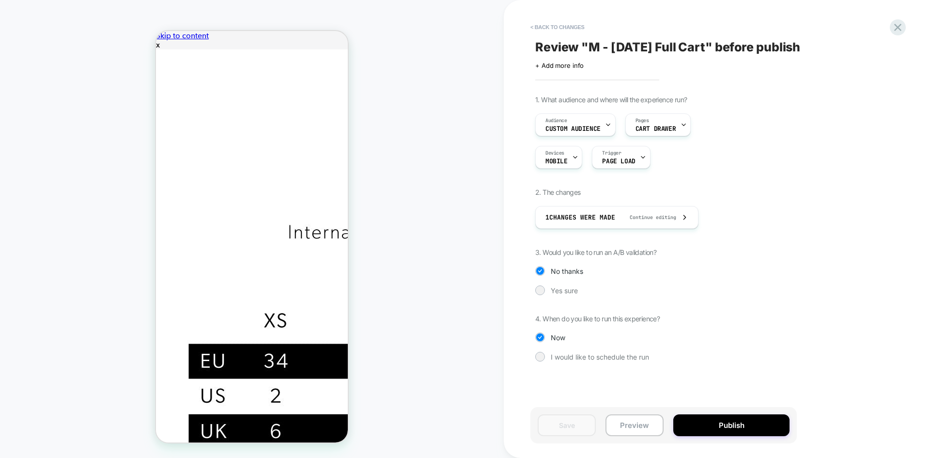
click at [734, 423] on button "Publish" at bounding box center [732, 425] width 116 height 22
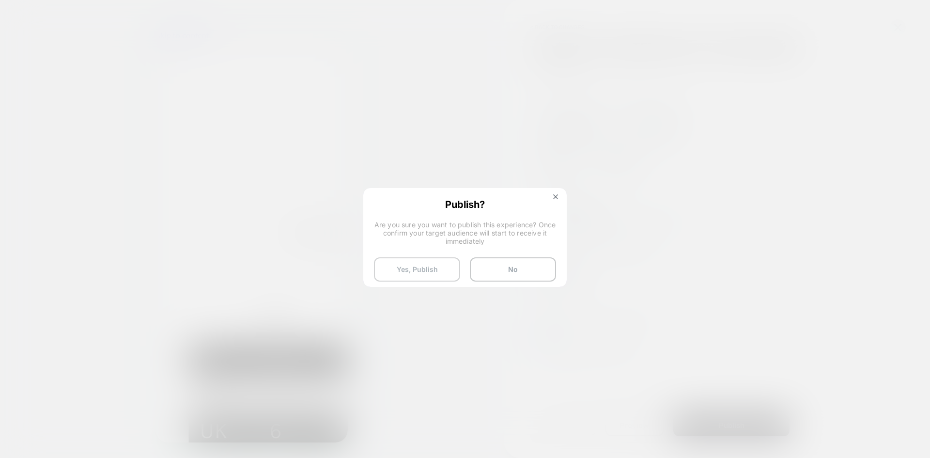
click at [422, 279] on button "Yes, Publish" at bounding box center [417, 269] width 86 height 24
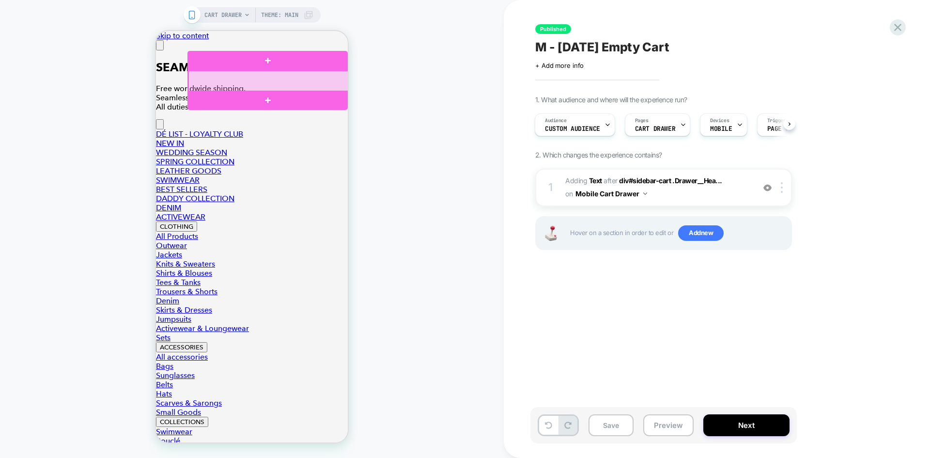
click at [317, 86] on div at bounding box center [268, 81] width 160 height 21
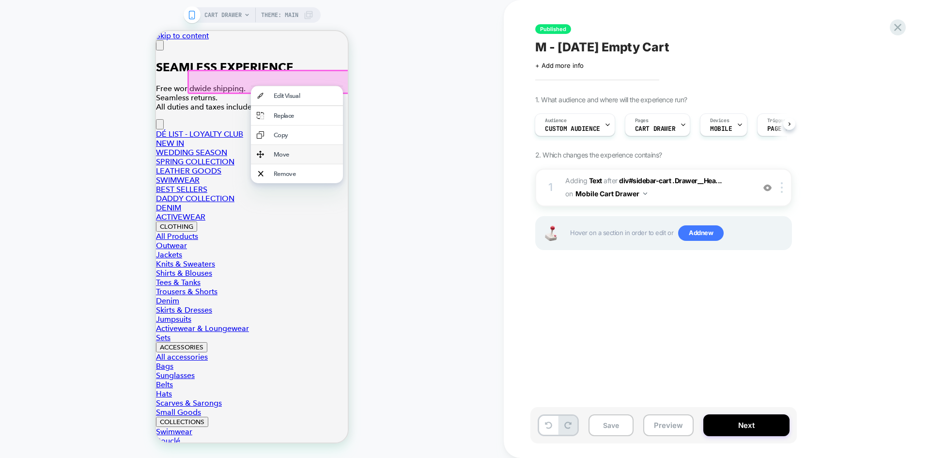
click at [292, 158] on div "Move" at bounding box center [305, 154] width 63 height 7
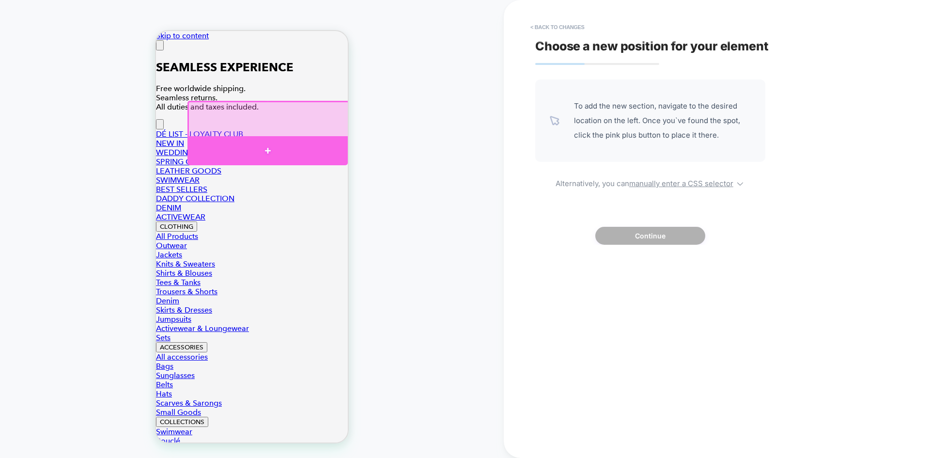
click at [271, 148] on div at bounding box center [268, 150] width 160 height 29
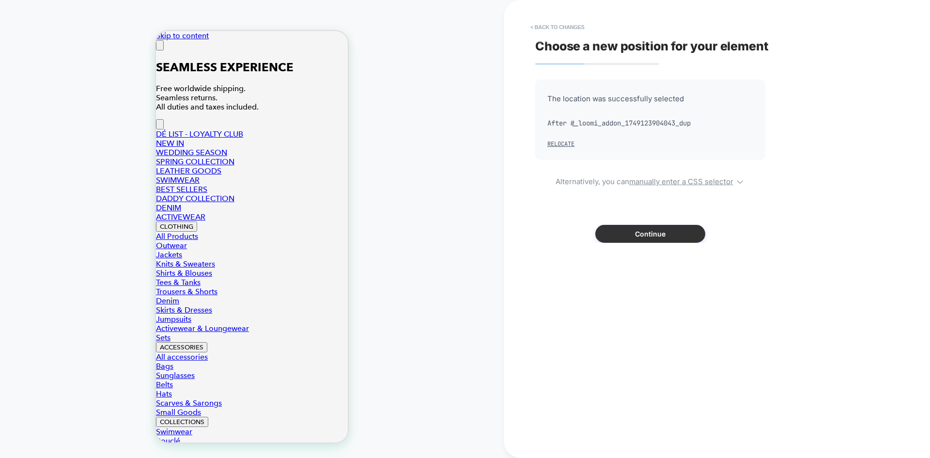
click at [633, 238] on button "Continue" at bounding box center [651, 234] width 110 height 18
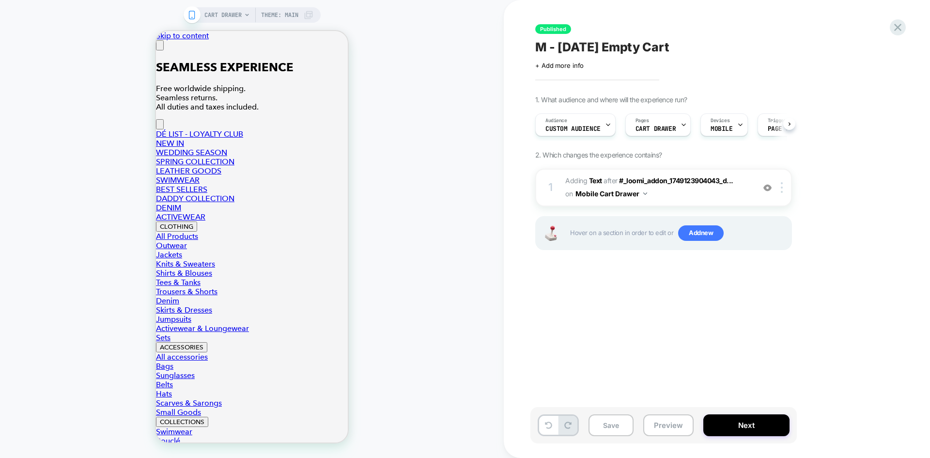
scroll to position [0, 0]
click at [596, 180] on b "Text" at bounding box center [595, 180] width 13 height 8
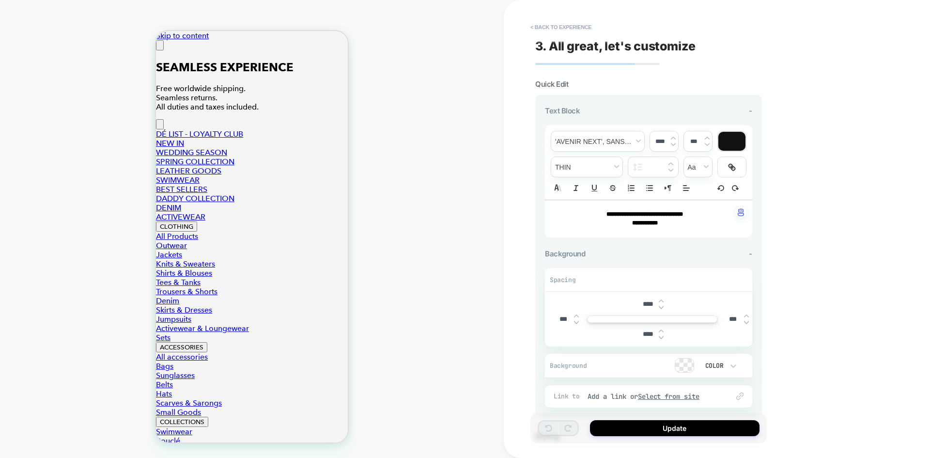
scroll to position [90, 0]
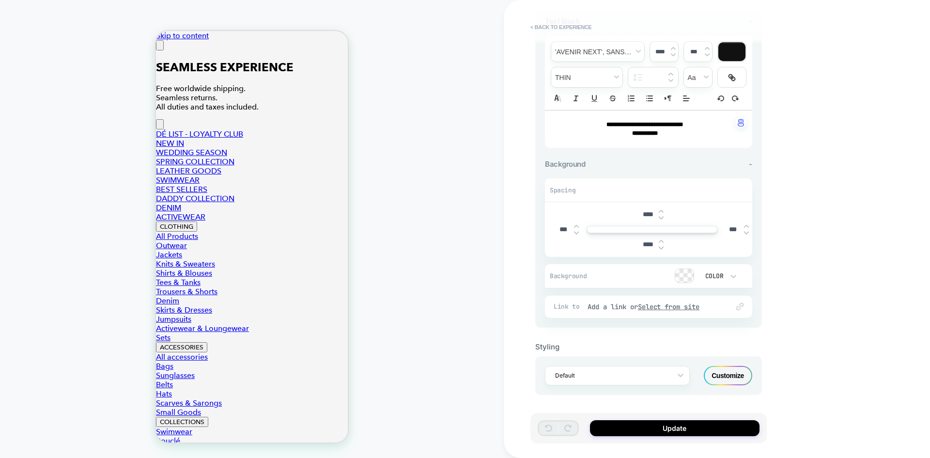
drag, startPoint x: 648, startPoint y: 214, endPoint x: 620, endPoint y: 214, distance: 28.1
click at [620, 214] on div "****" at bounding box center [652, 214] width 200 height 20
type input "***"
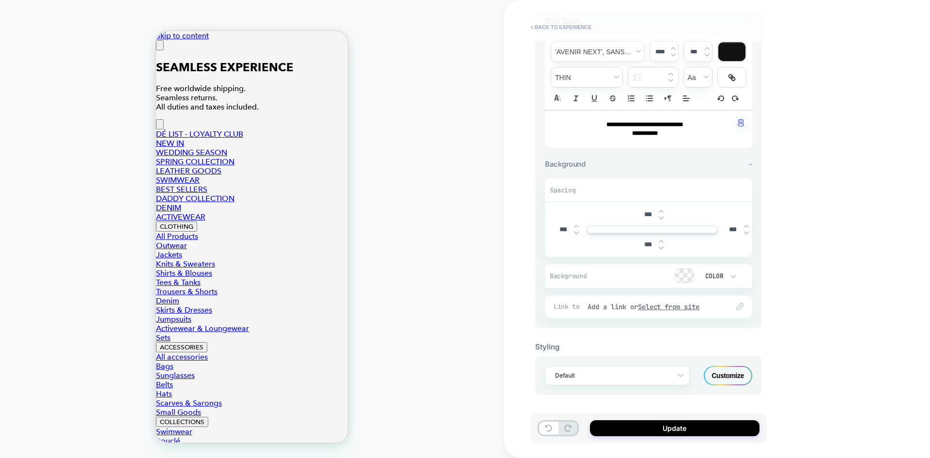
click at [0, 0] on div "**********" at bounding box center [0, 0] width 0 height 0
click at [0, 0] on button "Update" at bounding box center [0, 0] width 0 height 0
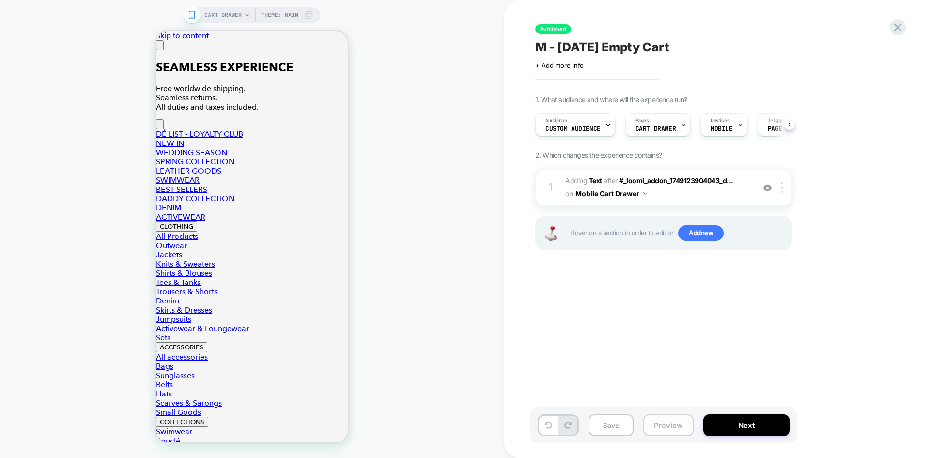
scroll to position [0, 0]
click at [674, 426] on button "Preview" at bounding box center [669, 425] width 50 height 22
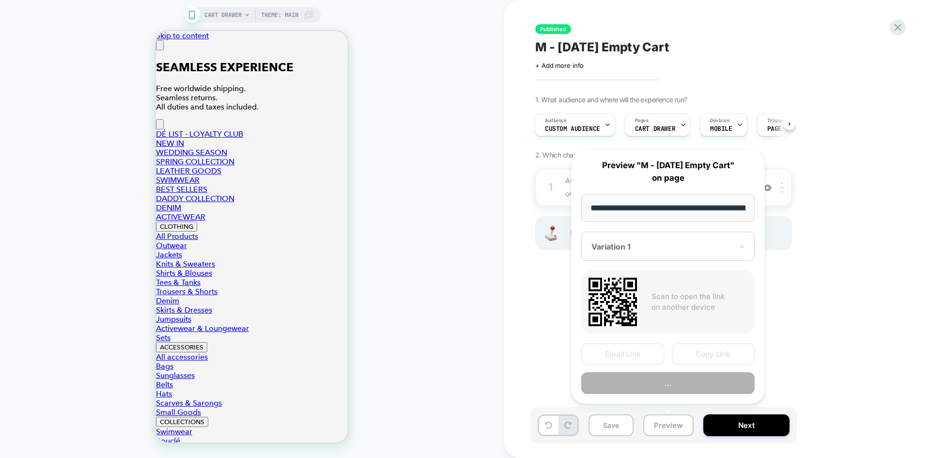
scroll to position [0, 89]
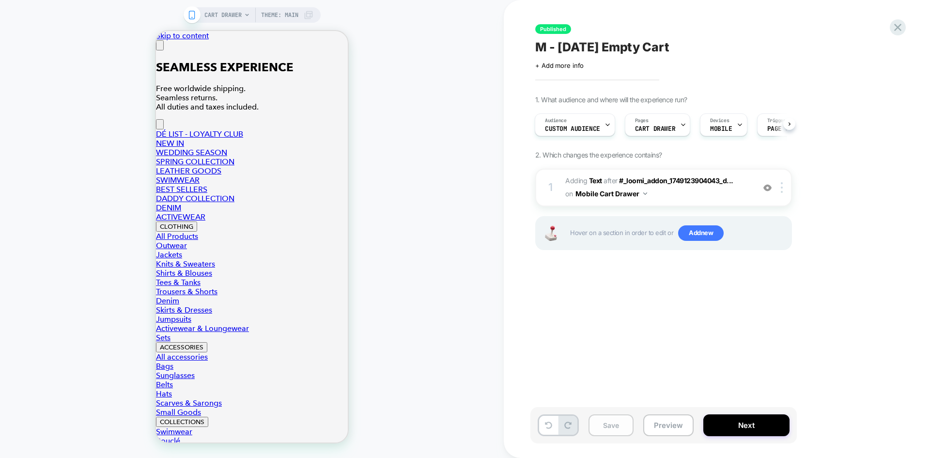
click at [609, 426] on button "Save" at bounding box center [611, 425] width 45 height 22
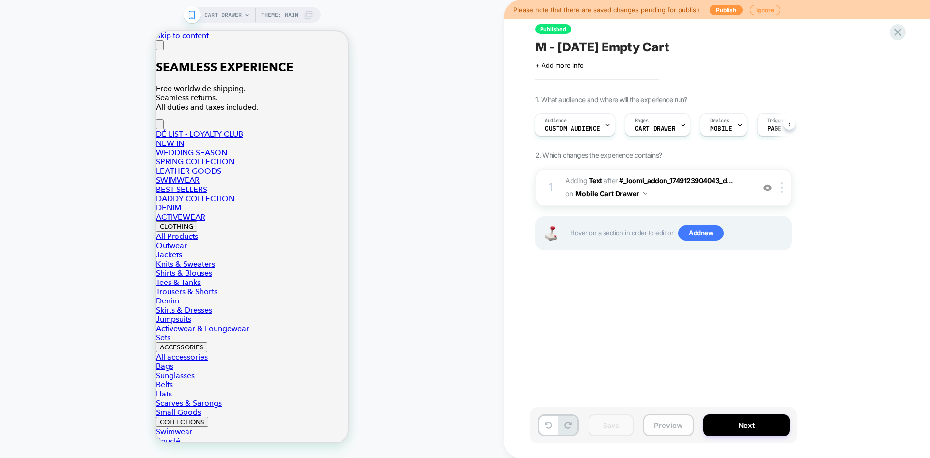
click at [677, 430] on button "Preview" at bounding box center [669, 425] width 50 height 22
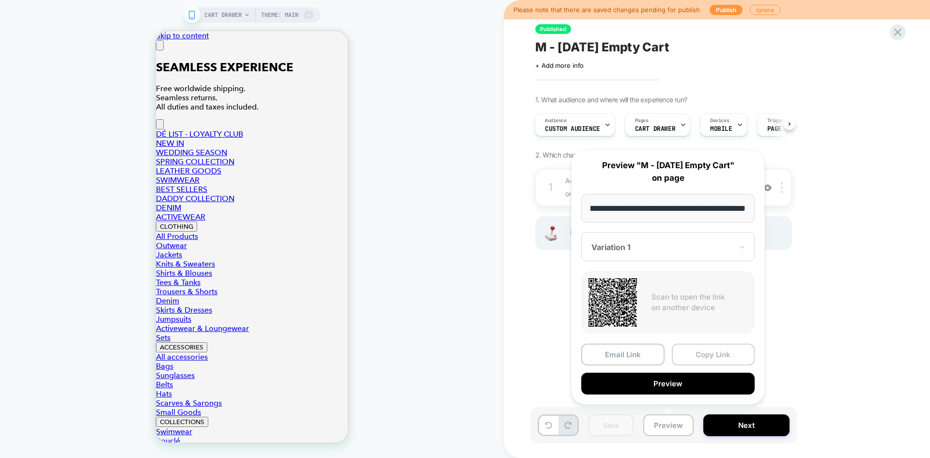
scroll to position [0, 0]
click at [713, 355] on button "Copy Link" at bounding box center [713, 355] width 83 height 22
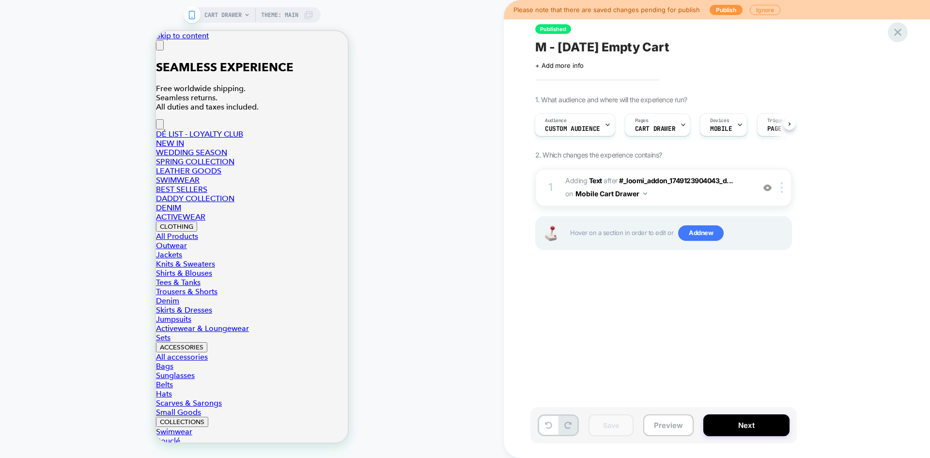
click at [899, 35] on icon at bounding box center [898, 32] width 13 height 13
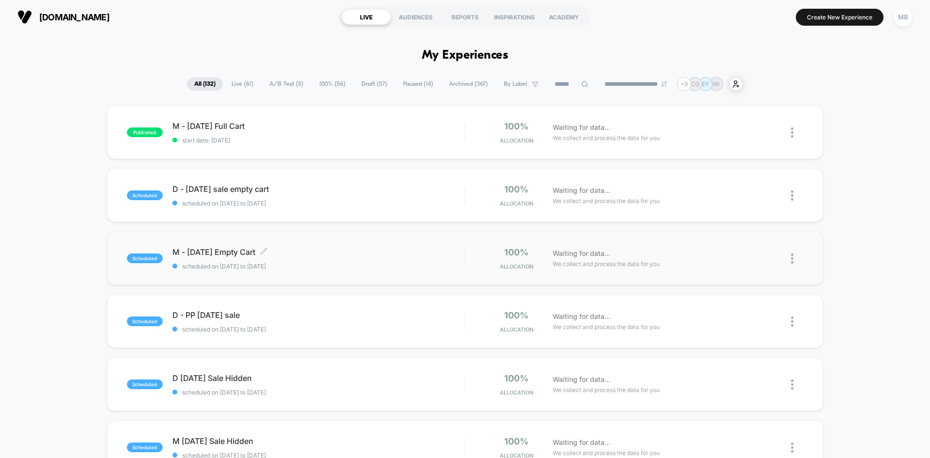
click at [300, 264] on span "scheduled on 28/08/2025 to 08/09/2025" at bounding box center [319, 266] width 292 height 7
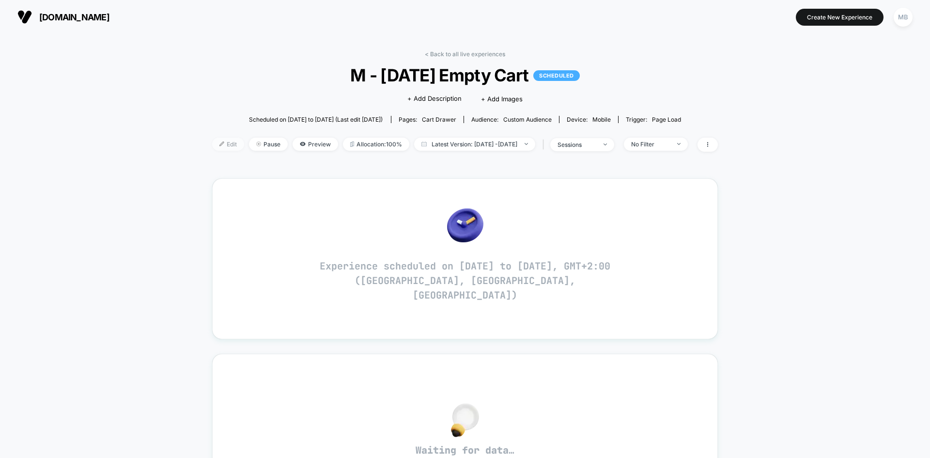
click at [212, 148] on span "Edit" at bounding box center [228, 144] width 32 height 13
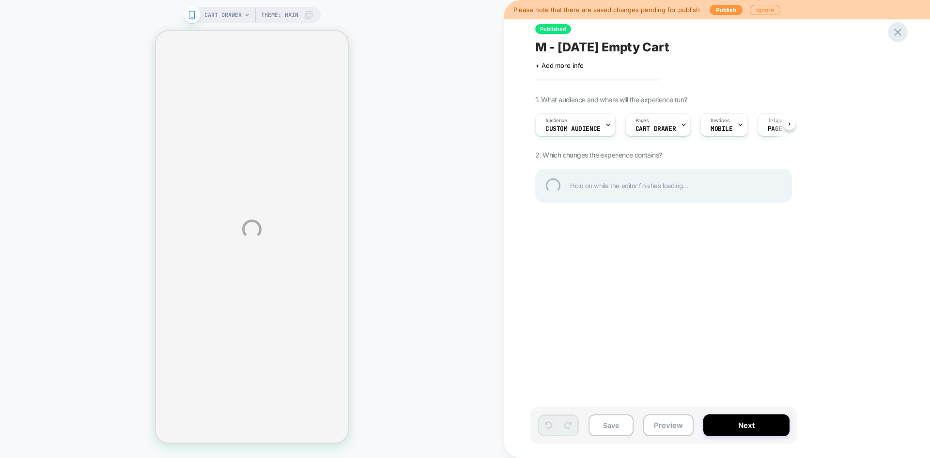
click at [907, 33] on div "CART DRAWER Theme: MAIN Please note that there are saved changes pending for pu…" at bounding box center [465, 229] width 930 height 458
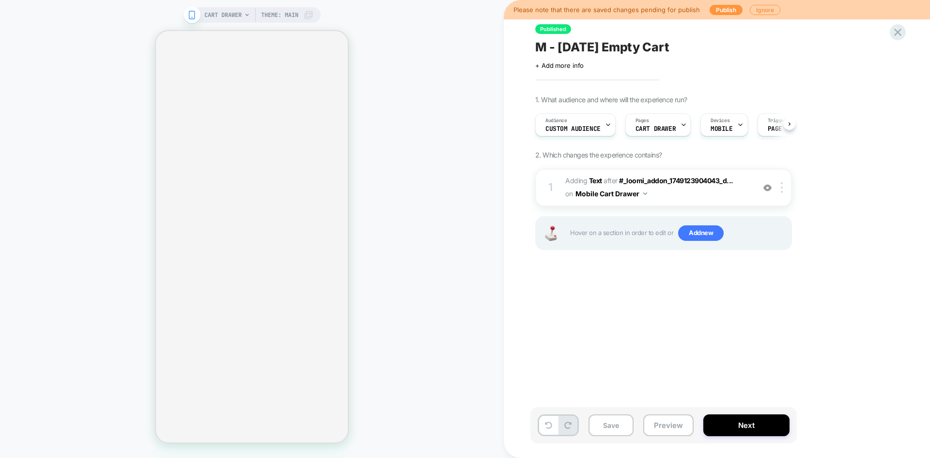
scroll to position [0, 0]
click at [900, 29] on icon at bounding box center [898, 32] width 13 height 13
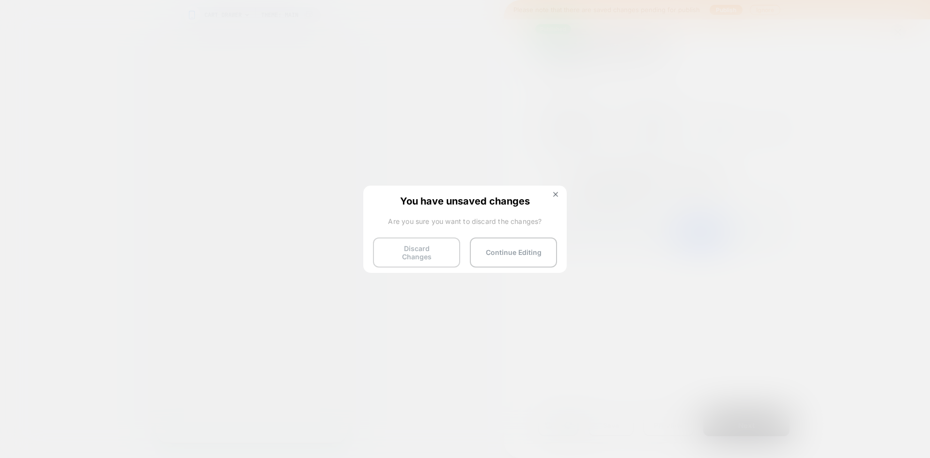
click at [409, 248] on button "Discard Changes" at bounding box center [416, 252] width 87 height 30
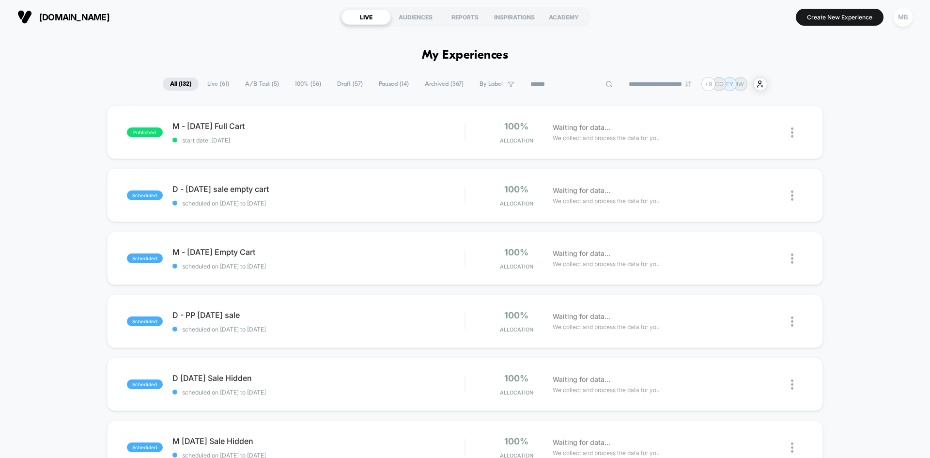
click at [570, 83] on input at bounding box center [571, 84] width 97 height 12
type input "*****"
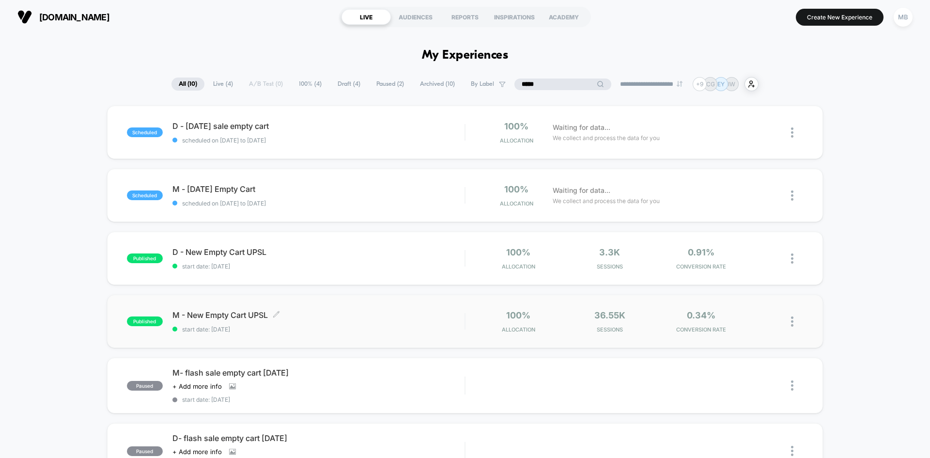
click at [306, 320] on div "M - New Empty Cart UPSL Click to edit experience details Click to edit experien…" at bounding box center [319, 321] width 292 height 23
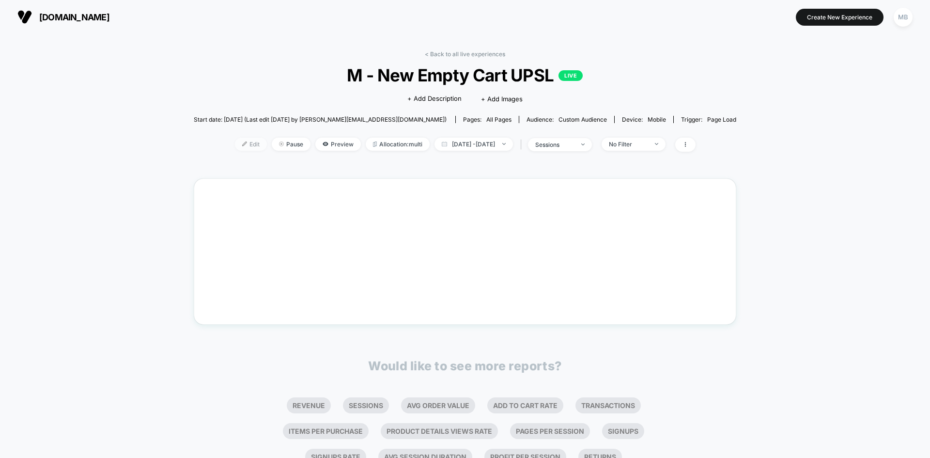
click at [235, 141] on span "Edit" at bounding box center [251, 144] width 32 height 13
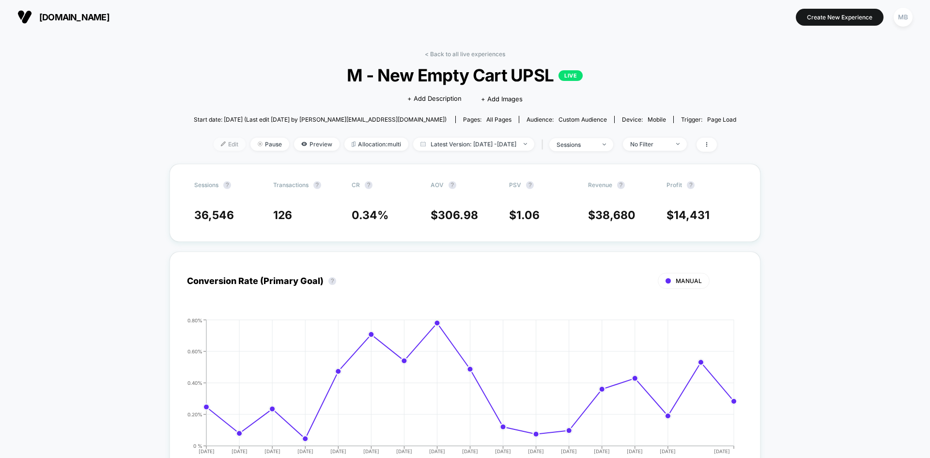
click at [214, 145] on span "Edit" at bounding box center [230, 144] width 32 height 13
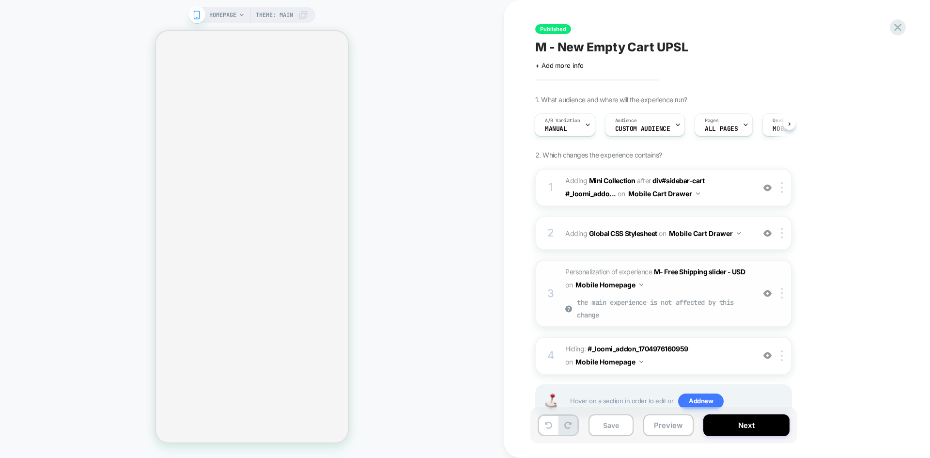
scroll to position [33, 0]
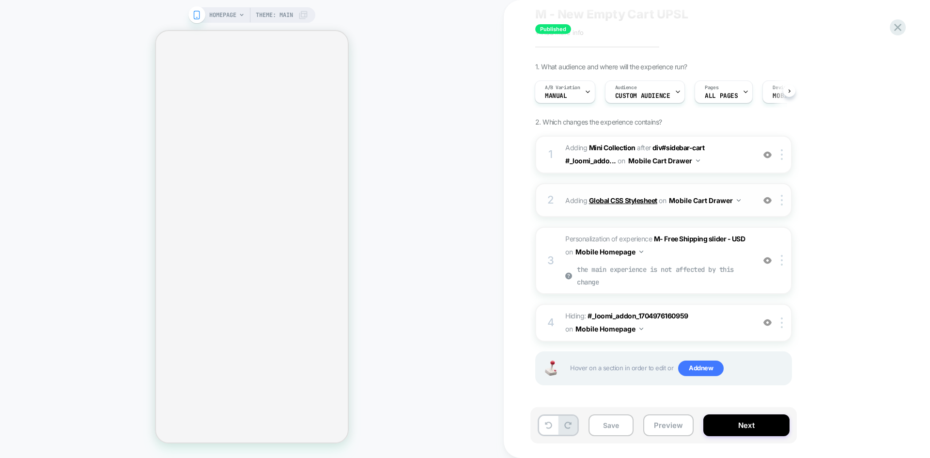
click at [628, 203] on b "Global CSS Stylesheet" at bounding box center [623, 200] width 68 height 8
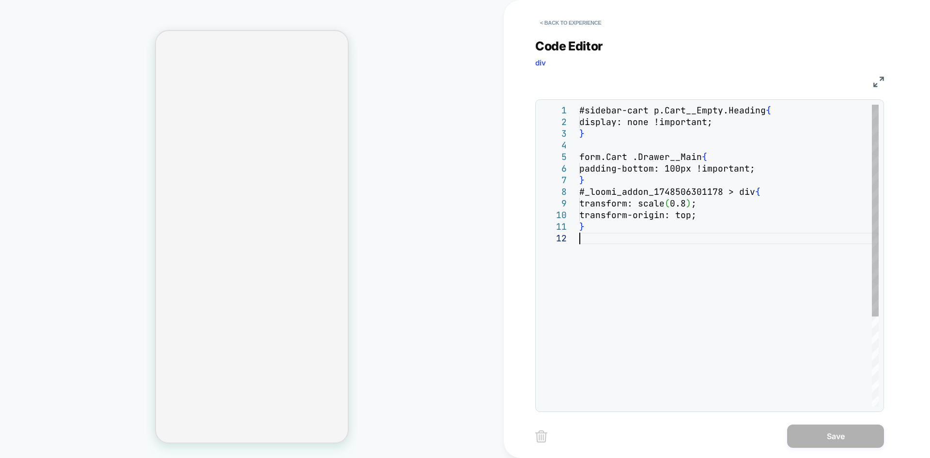
click at [631, 246] on div "#sidebar-cart p.Cart__Empty.Heading { display: none !important; } form.Cart .Dr…" at bounding box center [729, 320] width 299 height 430
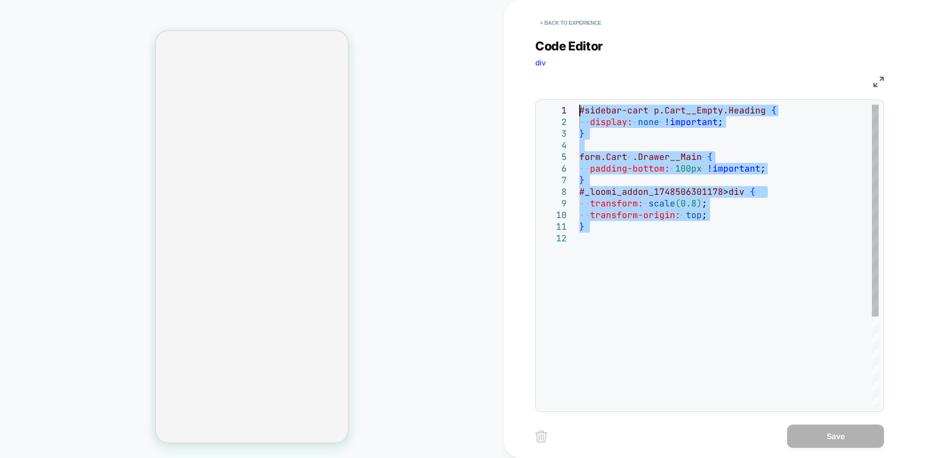
drag, startPoint x: 623, startPoint y: 240, endPoint x: 564, endPoint y: 107, distance: 145.8
click at [580, 107] on div "#sidebar-cart p.Cart__Empty.Heading { display: none !important ; } form.Cart .D…" at bounding box center [729, 320] width 299 height 430
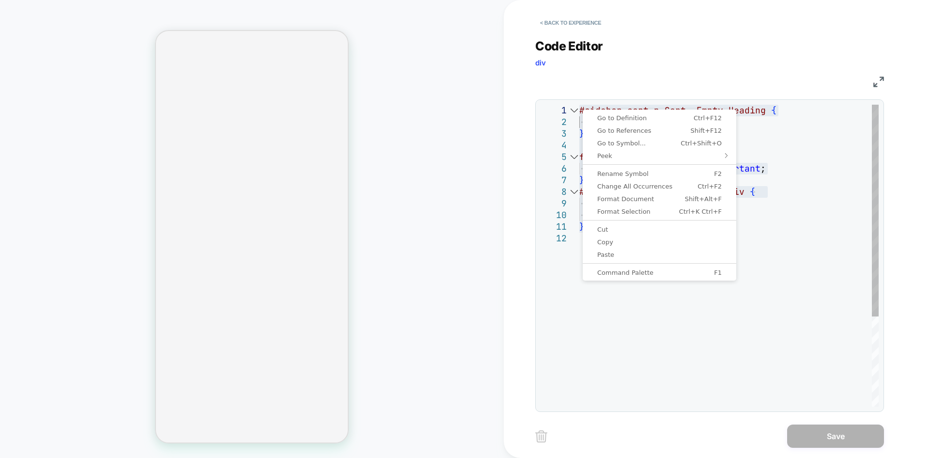
click at [580, 322] on div "#sidebar-cart p.Cart__Empty.Heading { display: none !important ; } form.Cart .D…" at bounding box center [729, 320] width 299 height 430
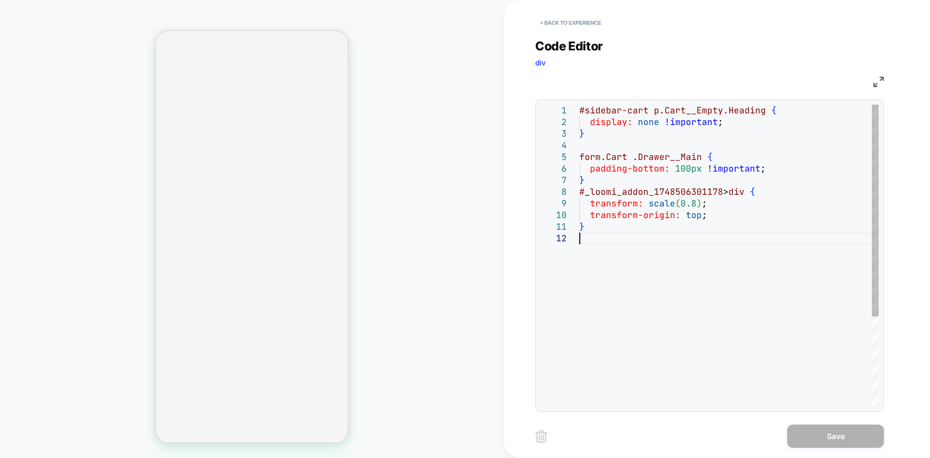
click at [621, 320] on div "#sidebar-cart p.Cart__Empty.Heading { display: none !important ; } form.Cart .D…" at bounding box center [729, 320] width 299 height 430
type textarea "**********"
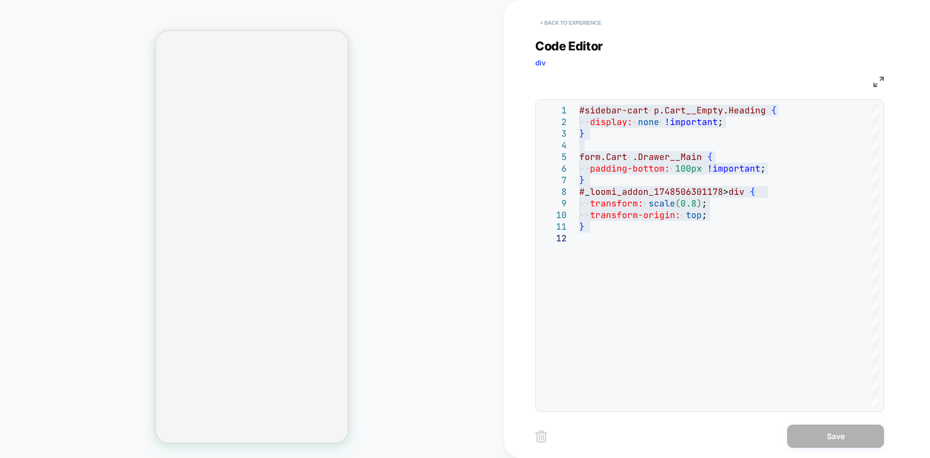
click at [562, 19] on button "< Back to experience" at bounding box center [570, 23] width 71 height 16
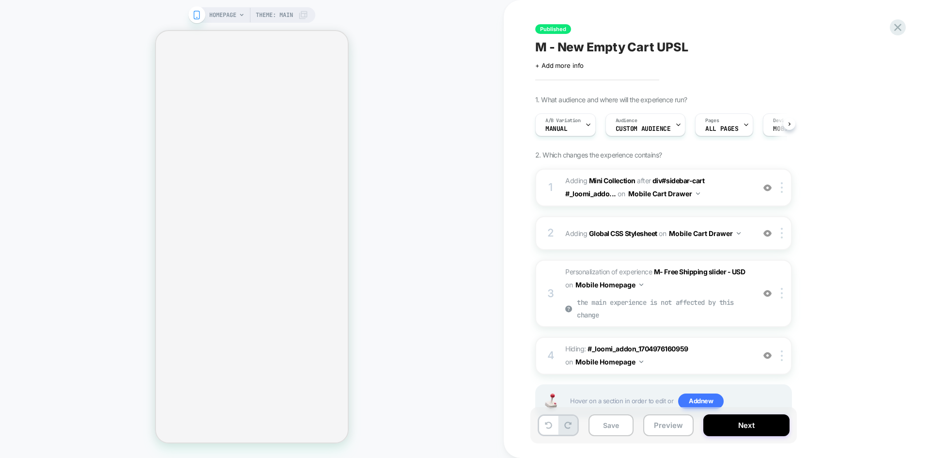
scroll to position [0, 0]
click at [895, 30] on icon at bounding box center [898, 27] width 7 height 7
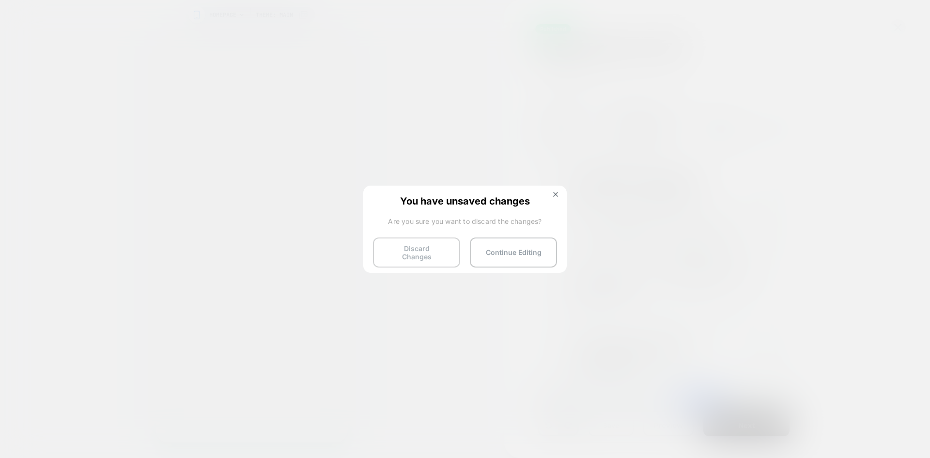
click at [423, 253] on button "Discard Changes" at bounding box center [416, 252] width 87 height 30
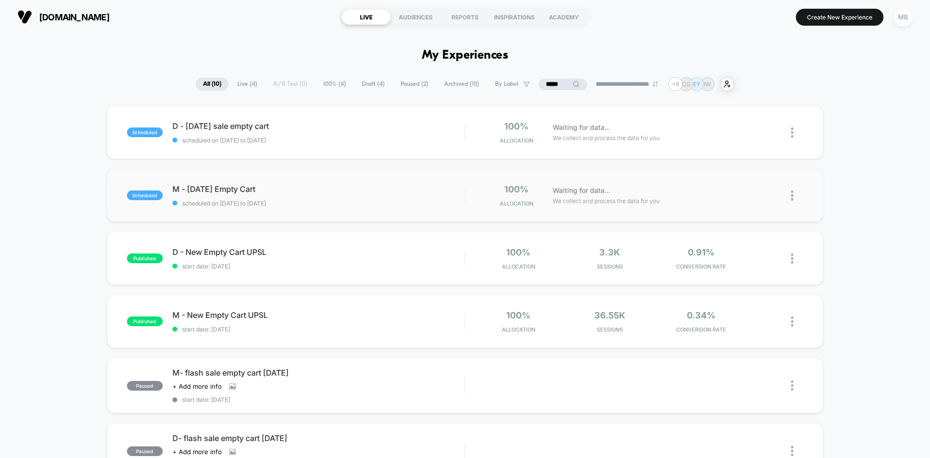
click at [312, 210] on div "scheduled M - Labor Day Empty Cart scheduled on 28/08/2025 to 08/09/2025 100% A…" at bounding box center [465, 195] width 716 height 53
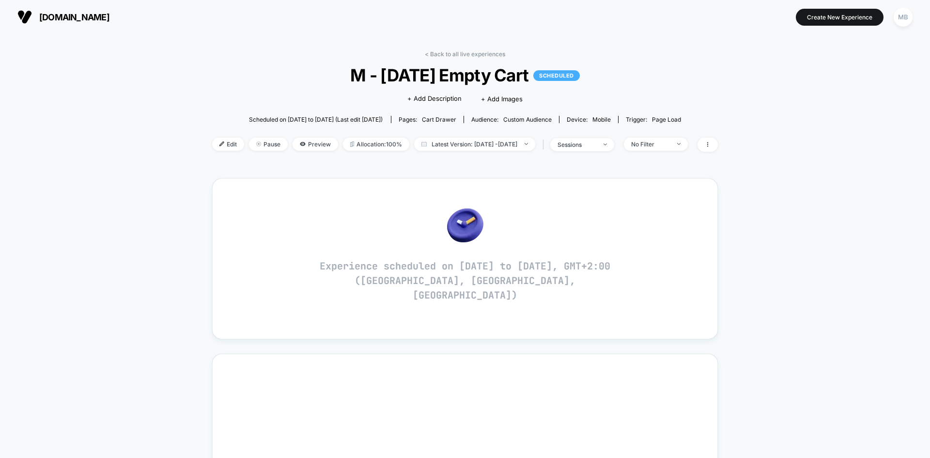
click at [212, 149] on span "Edit" at bounding box center [228, 144] width 32 height 13
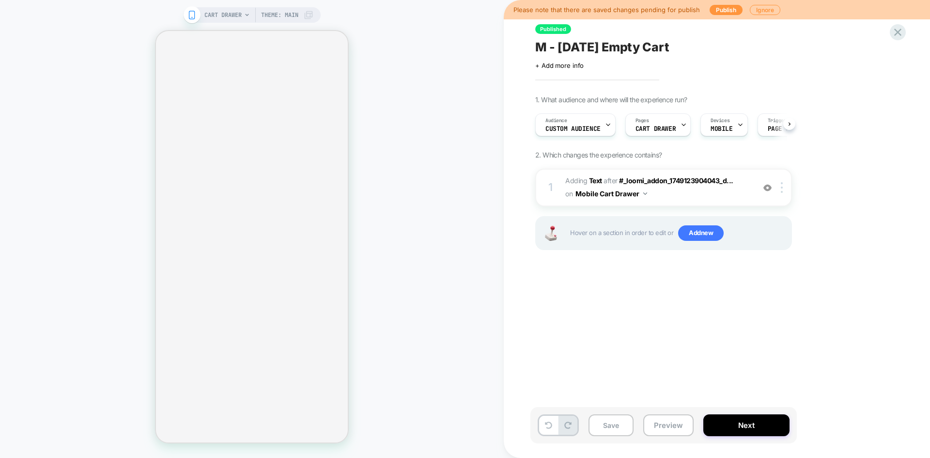
scroll to position [0, 0]
click at [697, 234] on span "Add new" at bounding box center [701, 233] width 46 height 16
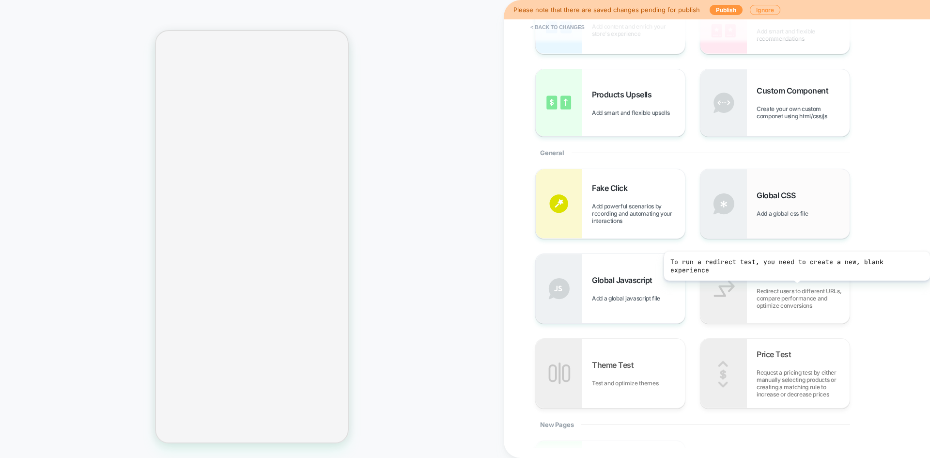
scroll to position [97, 0]
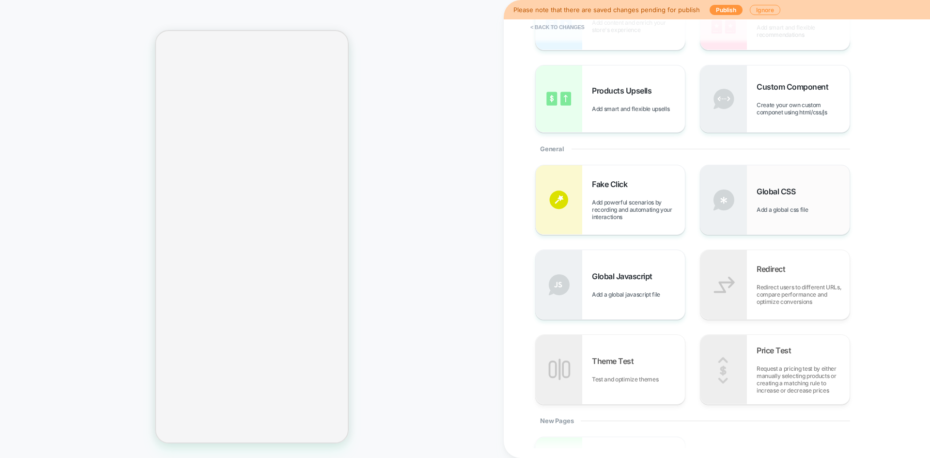
click at [785, 185] on div "Global CSS Add a global css file" at bounding box center [775, 199] width 149 height 69
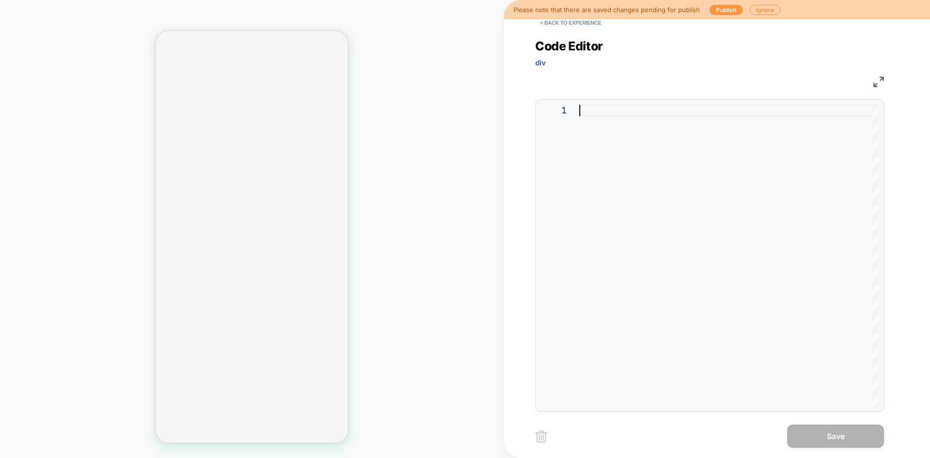
click at [621, 173] on div at bounding box center [729, 256] width 299 height 302
type textarea "*"
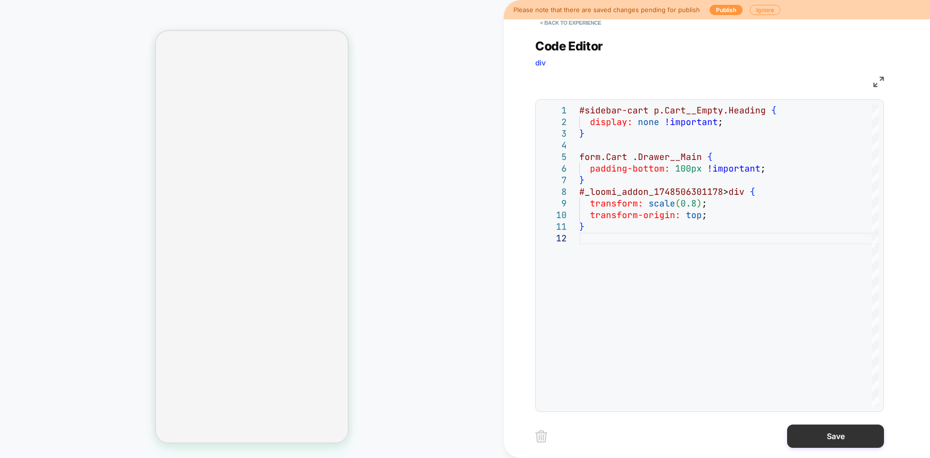
click at [825, 441] on button "Save" at bounding box center [835, 435] width 97 height 23
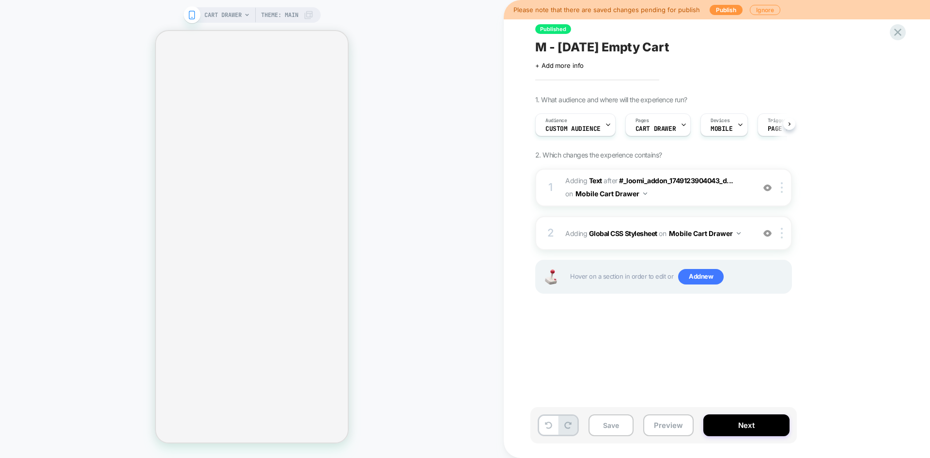
scroll to position [0, 0]
click at [611, 431] on button "Save" at bounding box center [611, 425] width 45 height 22
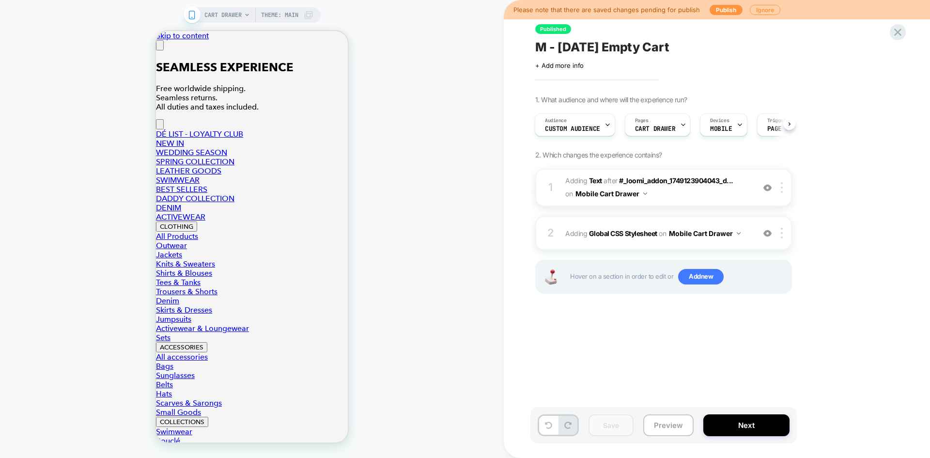
scroll to position [0, 0]
click at [664, 429] on button "Preview" at bounding box center [669, 425] width 50 height 22
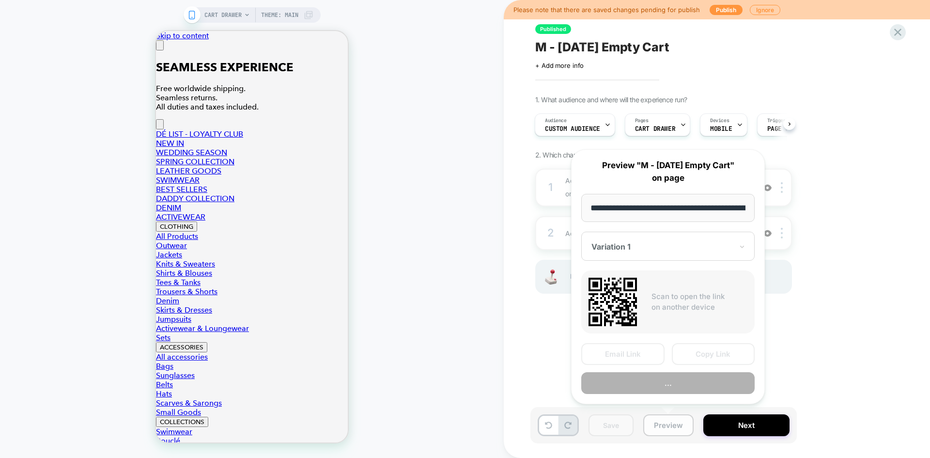
scroll to position [0, 89]
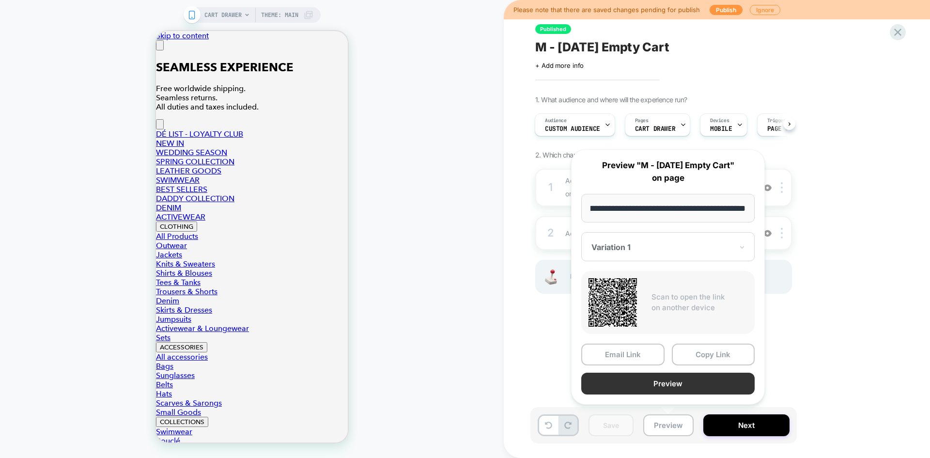
click at [673, 385] on button "Preview" at bounding box center [667, 384] width 173 height 22
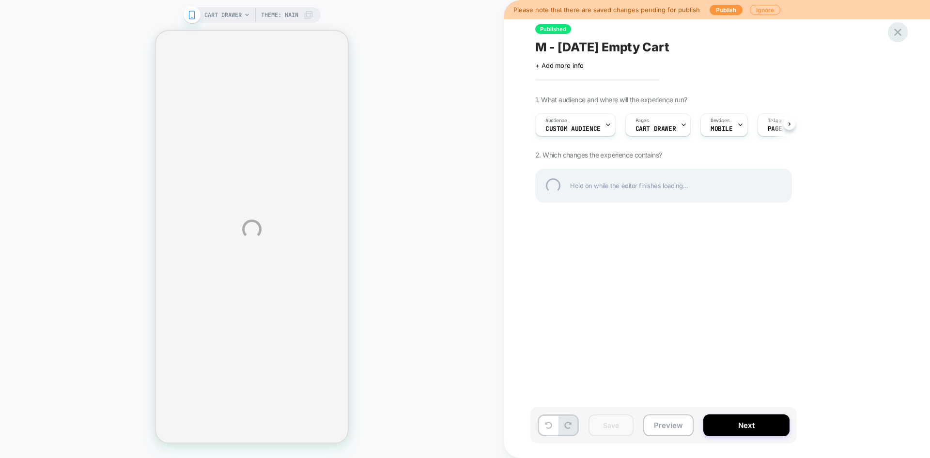
click at [900, 33] on div at bounding box center [898, 32] width 20 height 20
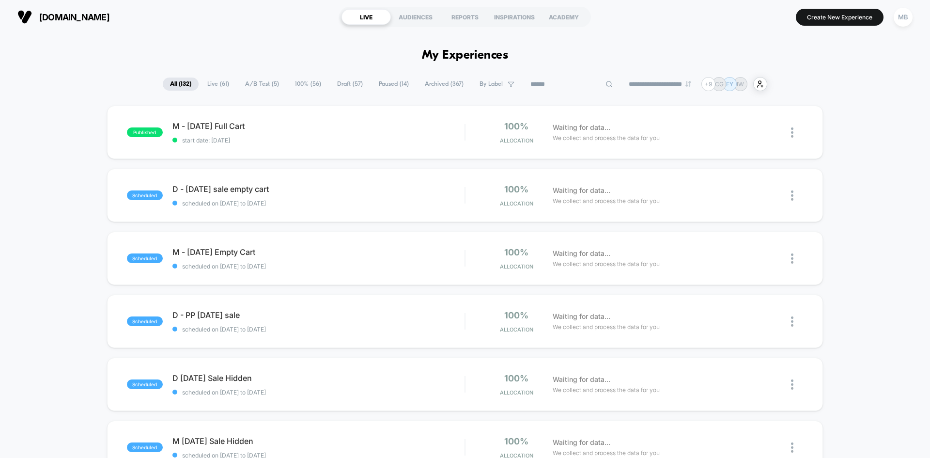
click at [561, 82] on input at bounding box center [571, 84] width 97 height 12
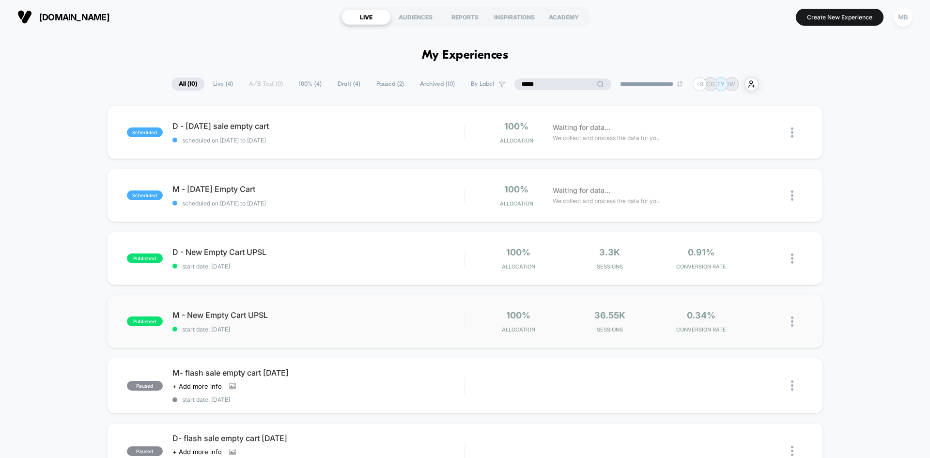
type input "*****"
click at [321, 309] on div "published M - New Empty Cart UPSL start date: [DATE] 100% Allocation 36.55k Ses…" at bounding box center [465, 321] width 716 height 53
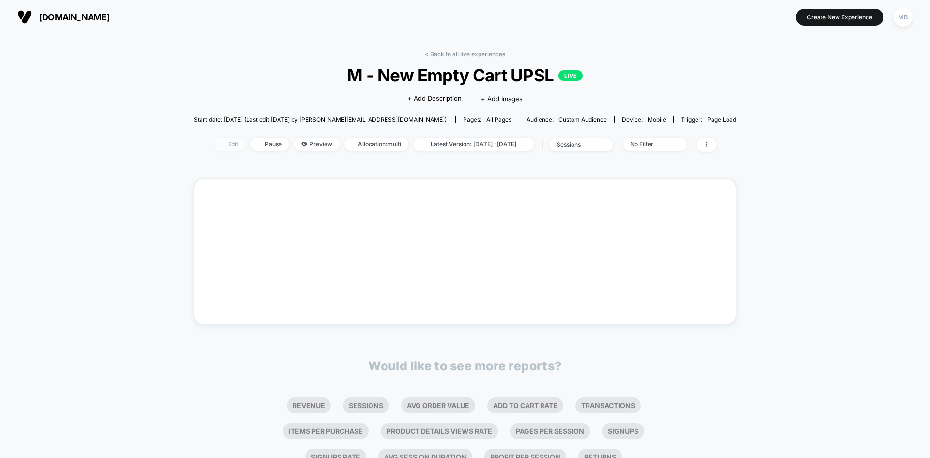
click at [214, 145] on span "Edit" at bounding box center [230, 144] width 32 height 13
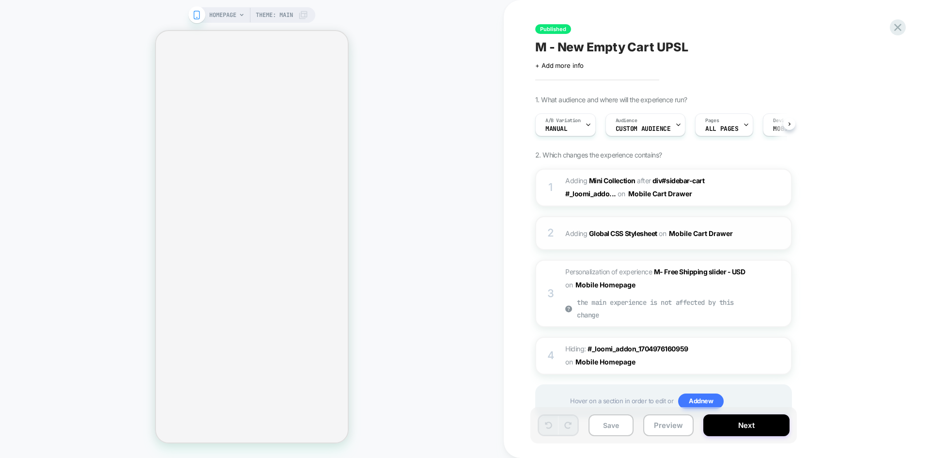
scroll to position [0, 0]
click at [766, 358] on img at bounding box center [768, 355] width 8 height 8
click at [764, 358] on img at bounding box center [768, 355] width 8 height 8
click at [770, 355] on img at bounding box center [768, 355] width 8 height 8
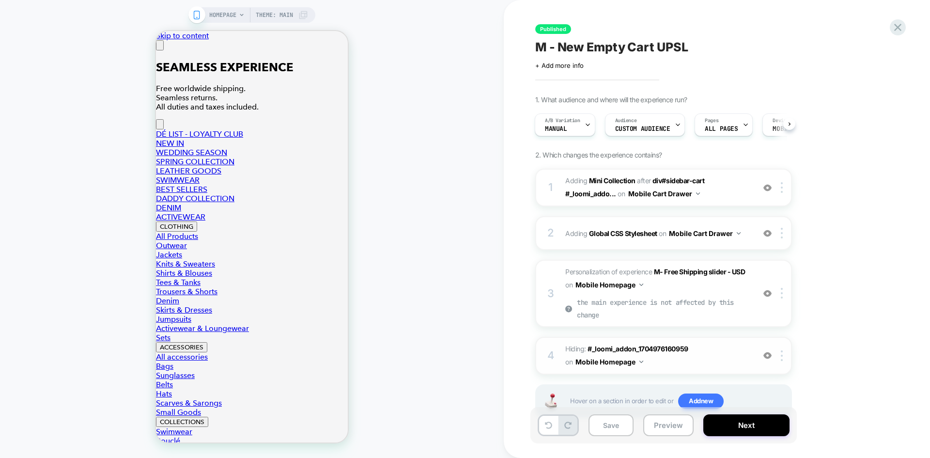
scroll to position [0, 0]
click at [0, 0] on button "Preview" at bounding box center [0, 0] width 0 height 0
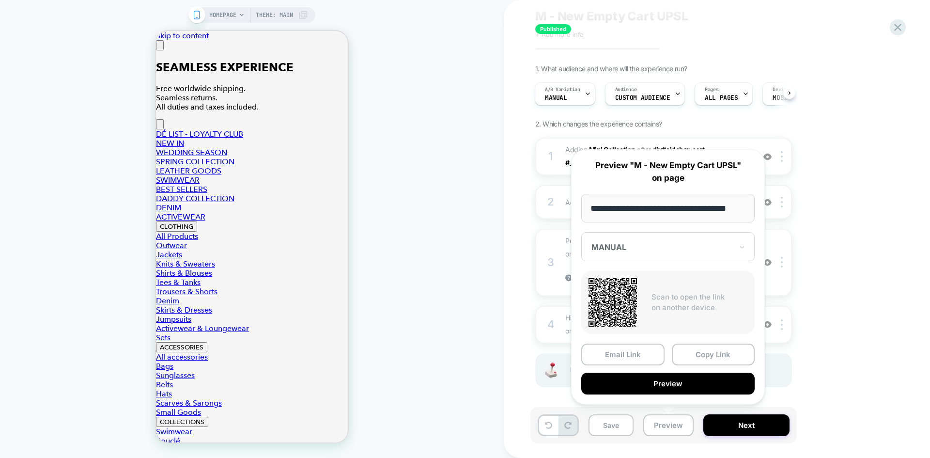
scroll to position [33, 0]
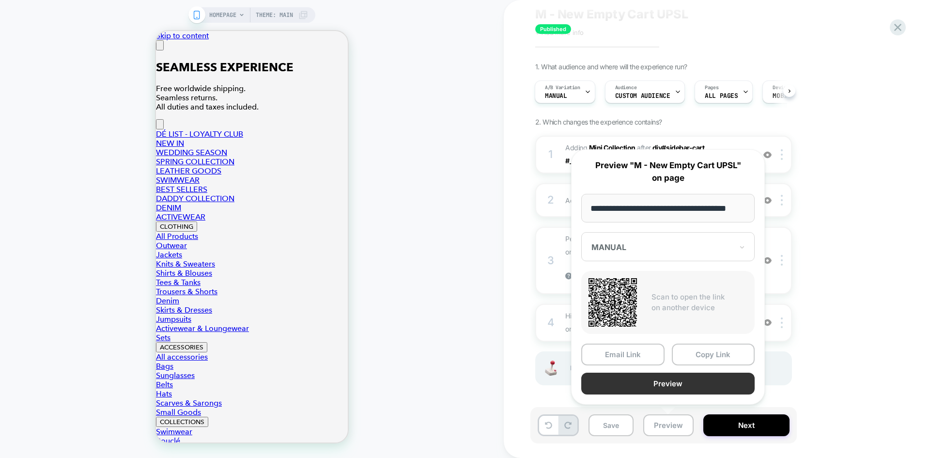
click at [657, 386] on button "Preview" at bounding box center [667, 384] width 173 height 22
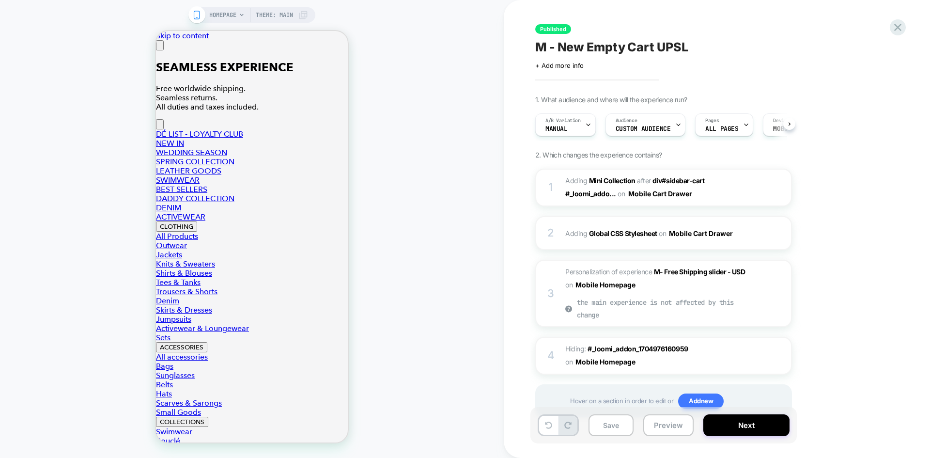
scroll to position [0, 0]
click at [664, 427] on button "Preview" at bounding box center [669, 425] width 50 height 22
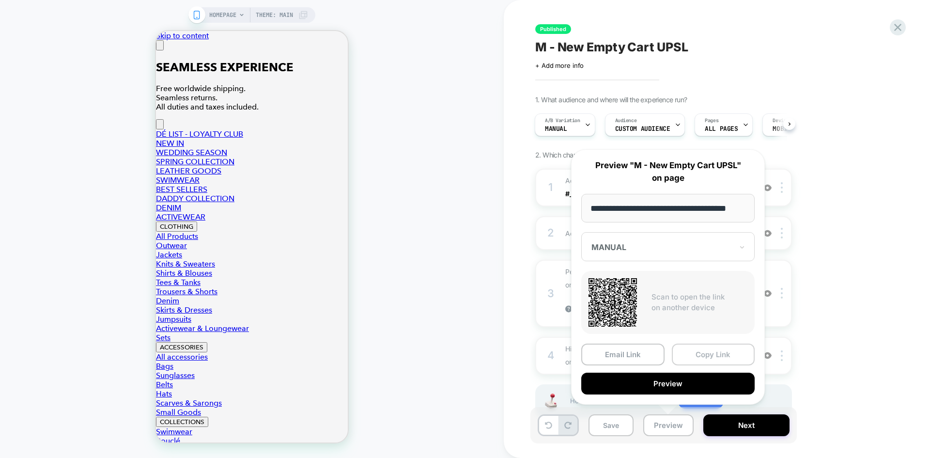
scroll to position [0, 0]
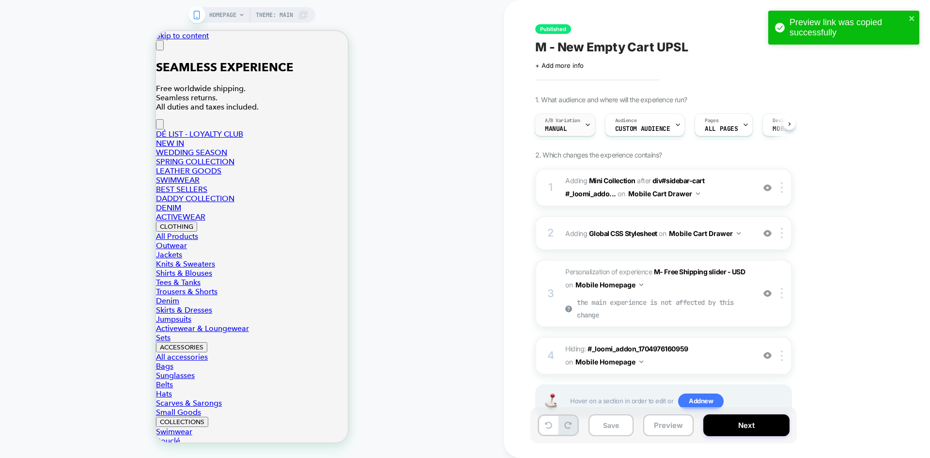
click at [0, 0] on span "A/B Variation" at bounding box center [0, 0] width 0 height 0
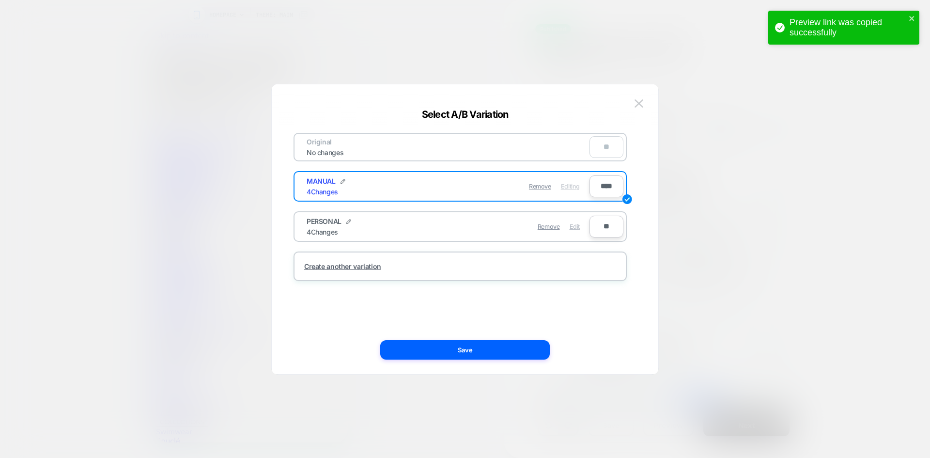
click at [47, 313] on span "Edit" at bounding box center [47, 316] width 0 height 7
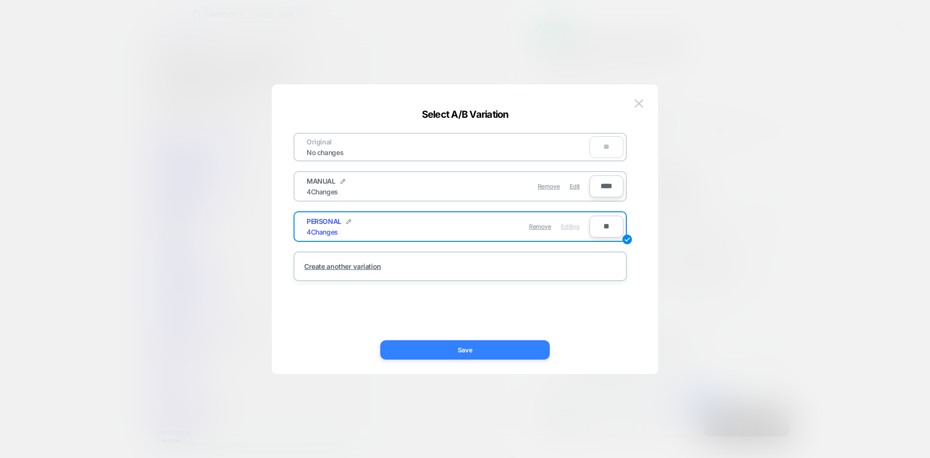
click at [39, 349] on button "Save" at bounding box center [19, 344] width 39 height 9
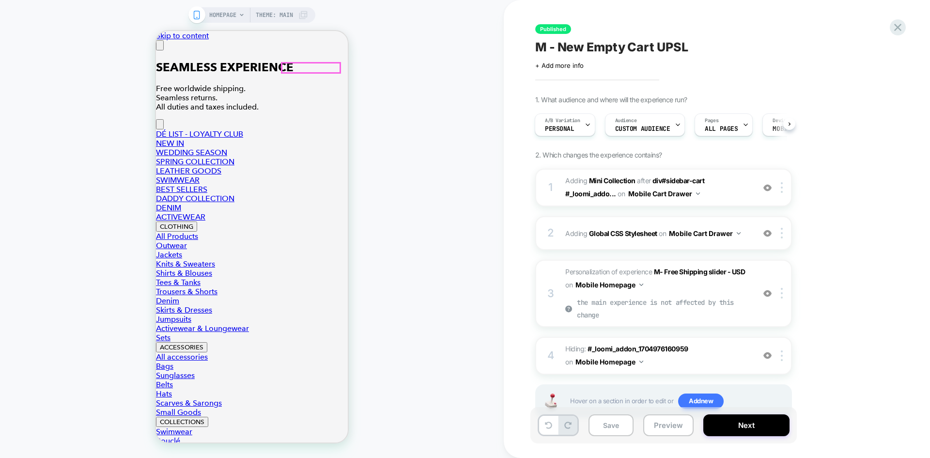
click at [164, 50] on button "Close" at bounding box center [160, 45] width 8 height 10
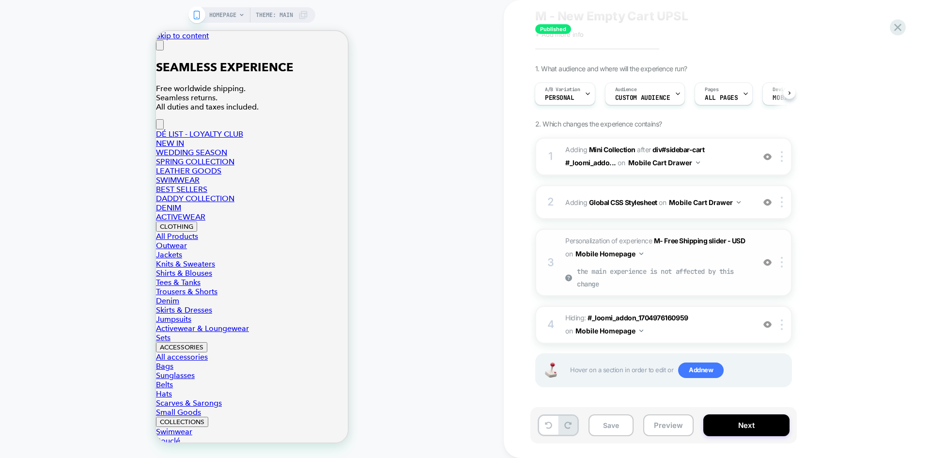
scroll to position [33, 0]
click at [677, 432] on button "Preview" at bounding box center [669, 425] width 50 height 22
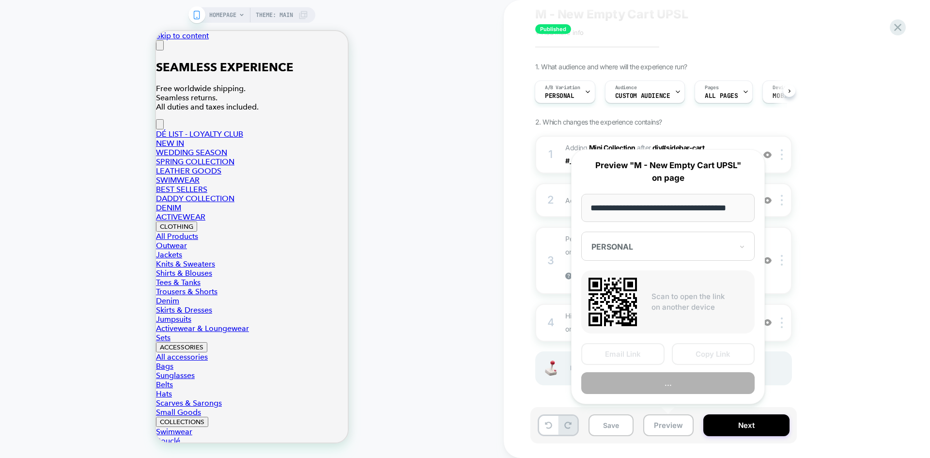
scroll to position [0, 12]
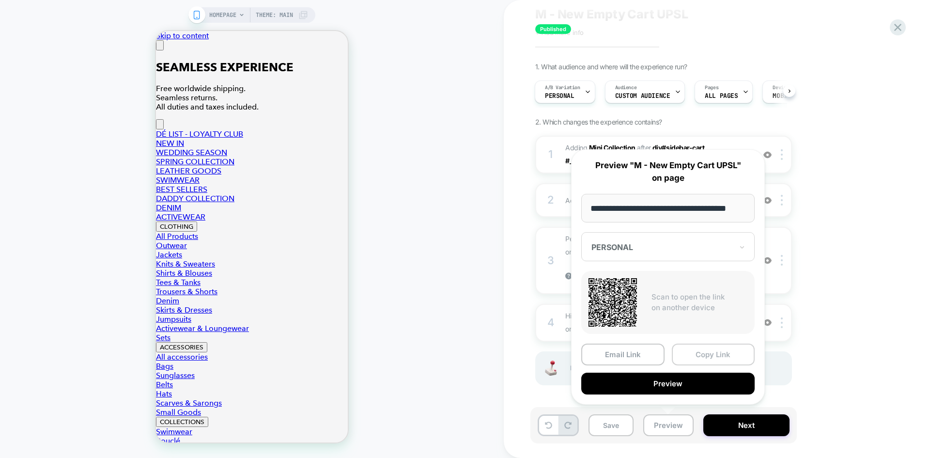
click at [728, 354] on button "Copy Link" at bounding box center [713, 355] width 83 height 22
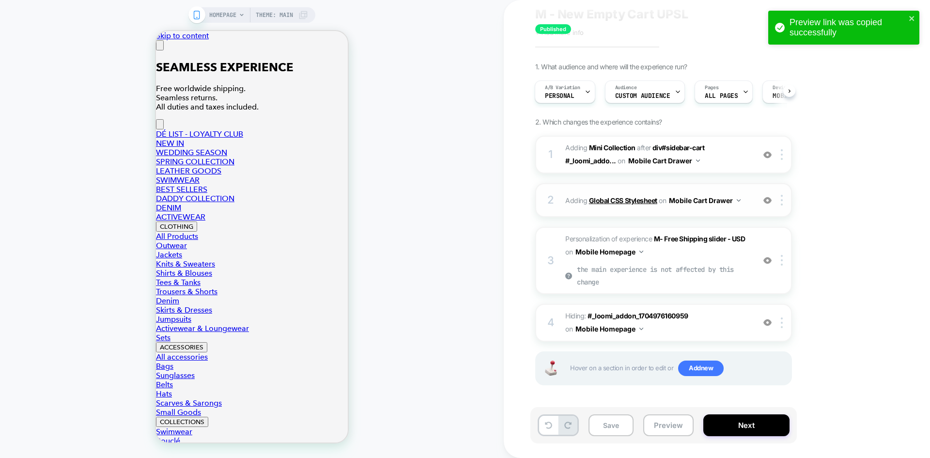
click at [622, 201] on b "Global CSS Stylesheet" at bounding box center [623, 200] width 68 height 8
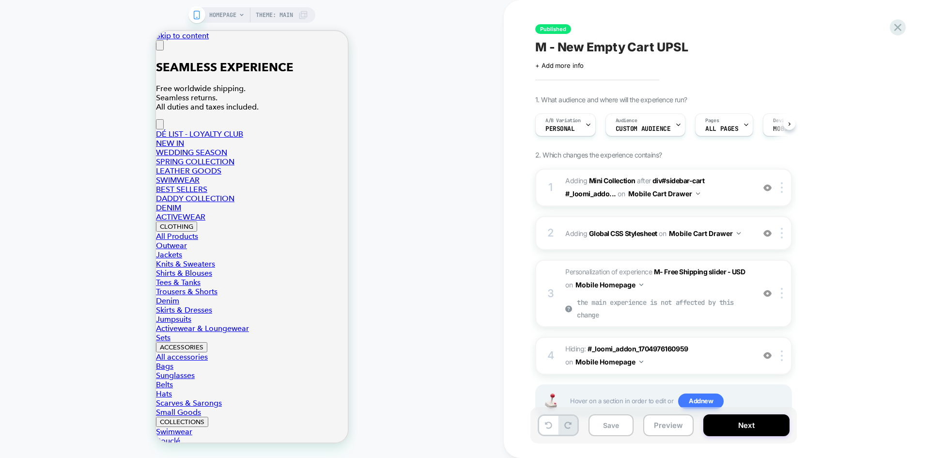
scroll to position [0, 0]
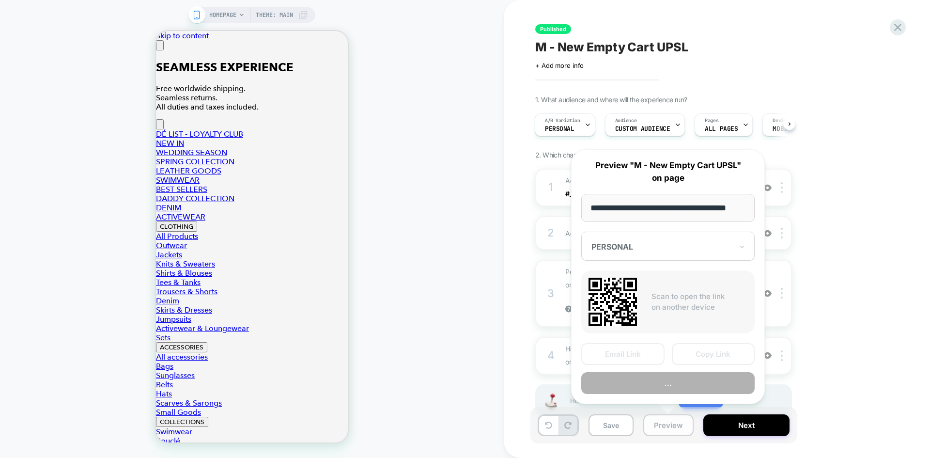
scroll to position [0, 12]
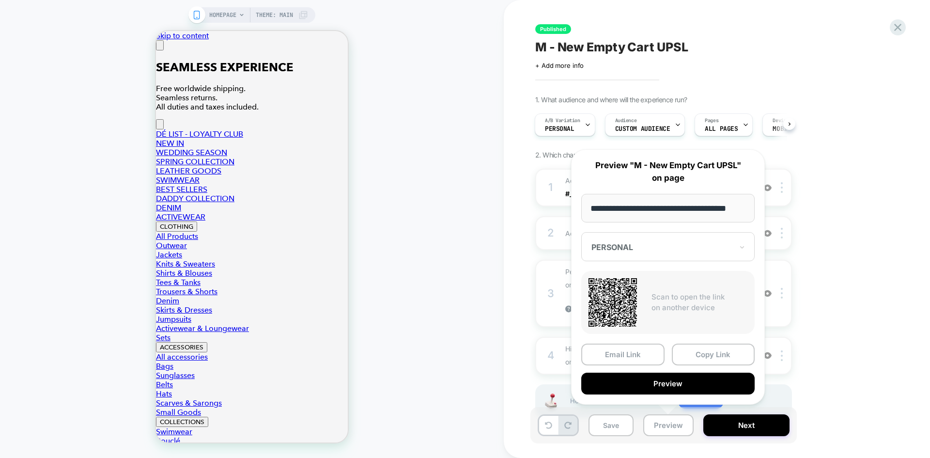
click at [865, 184] on div "1. What audience and where will the experience run? A/B Variation PERSONAL Audi…" at bounding box center [712, 268] width 354 height 347
